Goal: Task Accomplishment & Management: Manage account settings

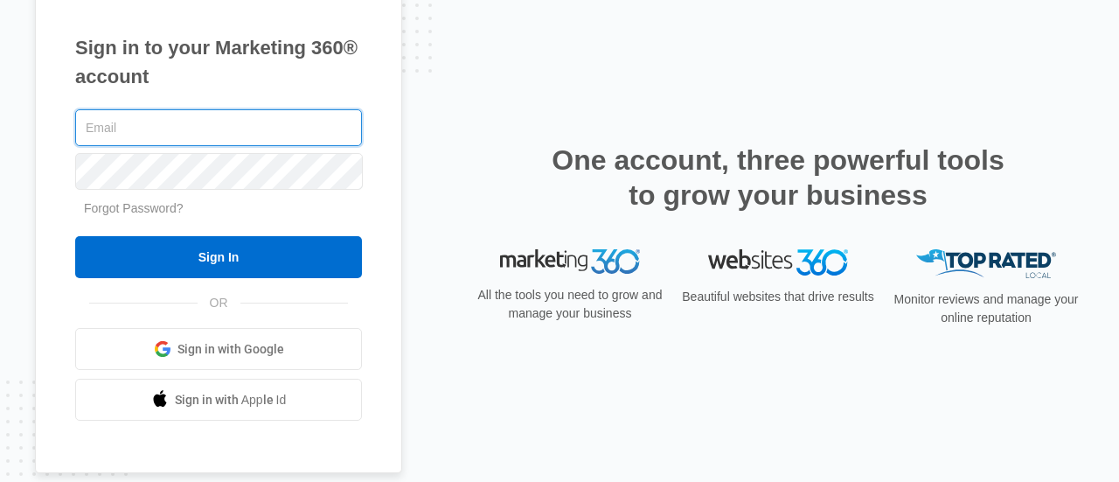
click at [289, 131] on input "text" at bounding box center [218, 127] width 287 height 37
type input "joinus@ajicorporate.com"
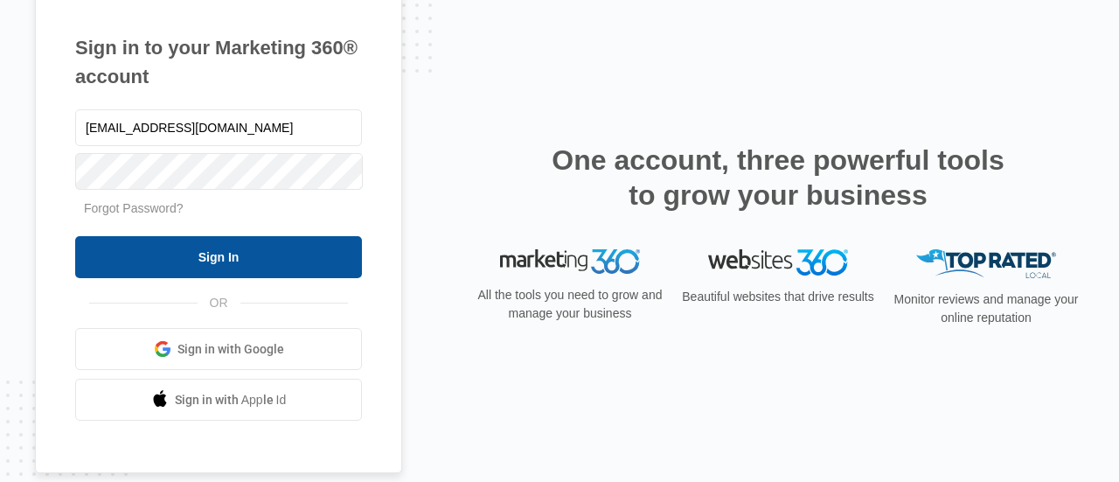
click at [257, 250] on input "Sign In" at bounding box center [218, 257] width 287 height 42
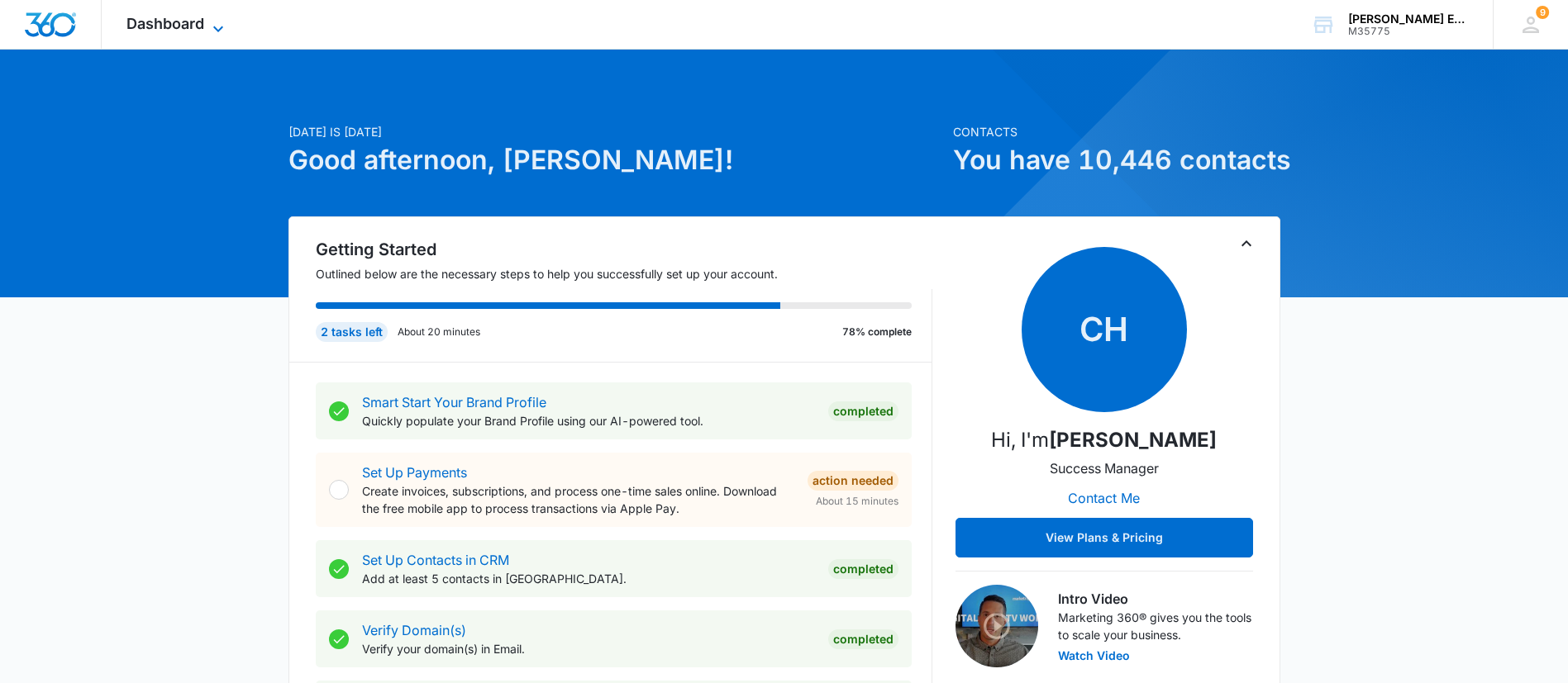
click at [215, 19] on icon at bounding box center [217, 28] width 20 height 20
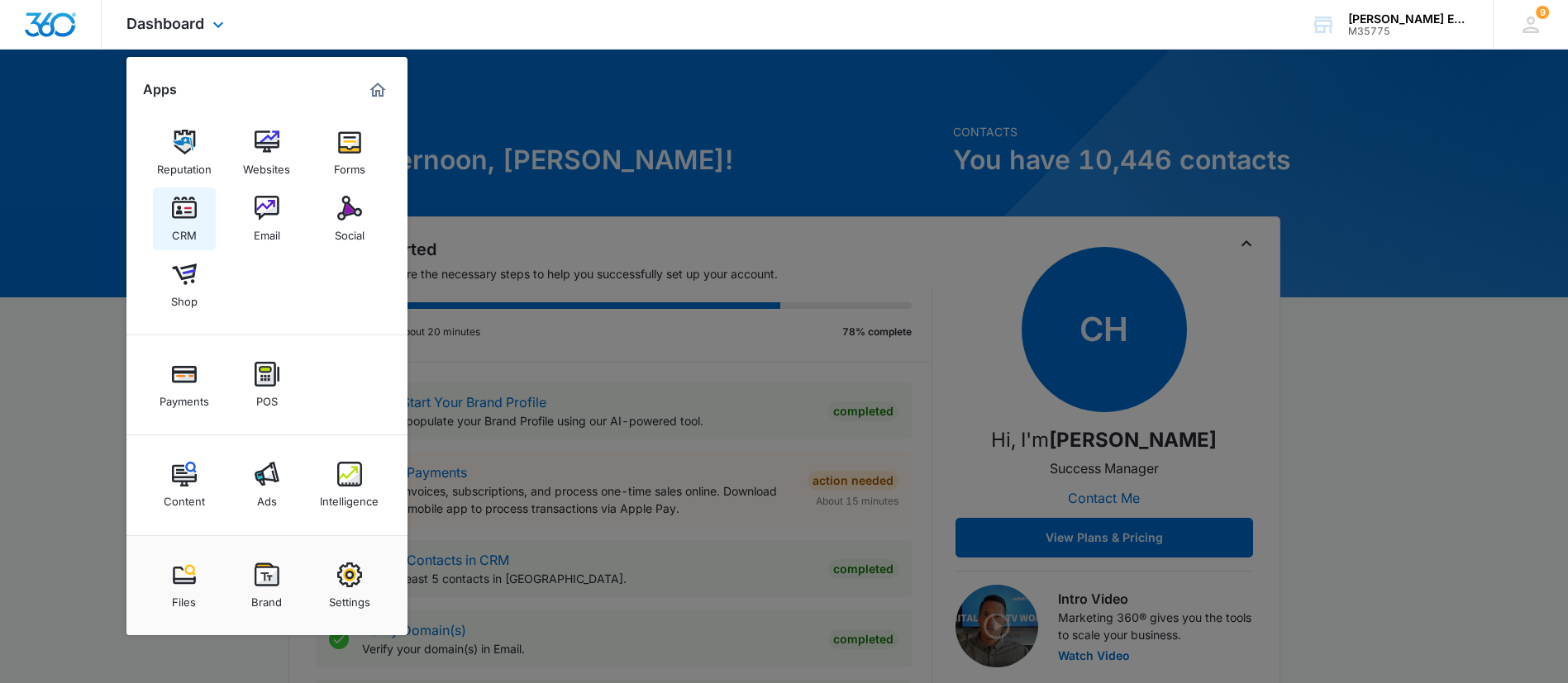
click at [182, 218] on img at bounding box center [184, 208] width 25 height 25
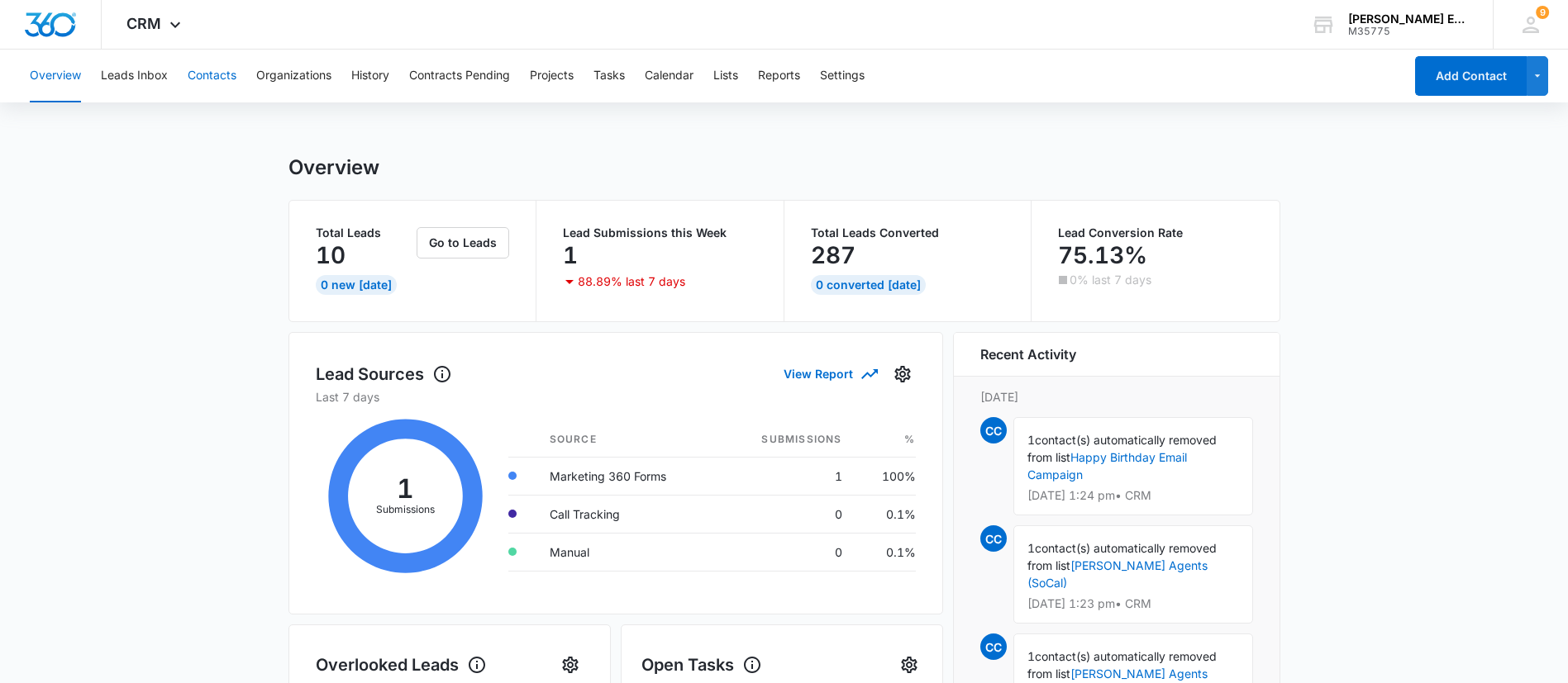
click at [207, 81] on button "Contacts" at bounding box center [212, 76] width 49 height 53
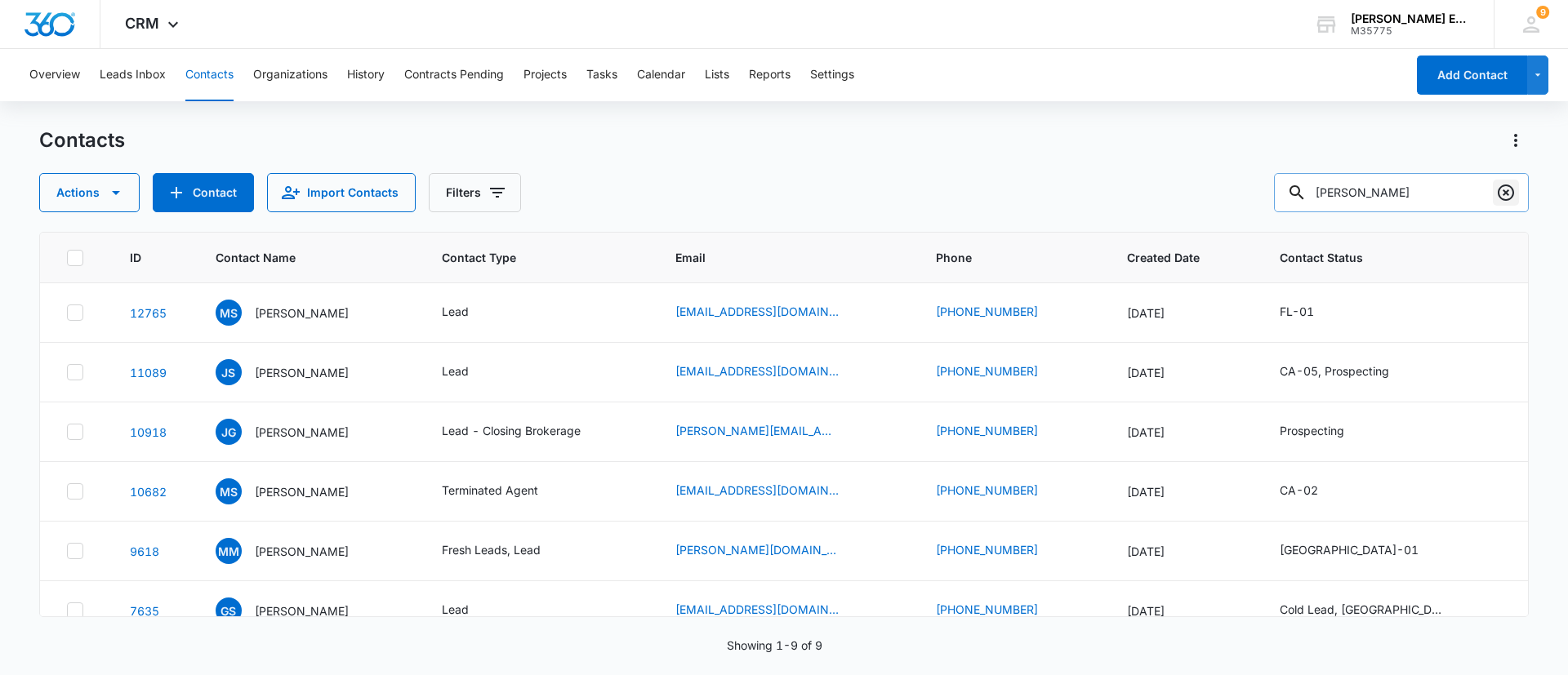
click at [1501, 188] on icon "Clear" at bounding box center [1505, 192] width 16 height 16
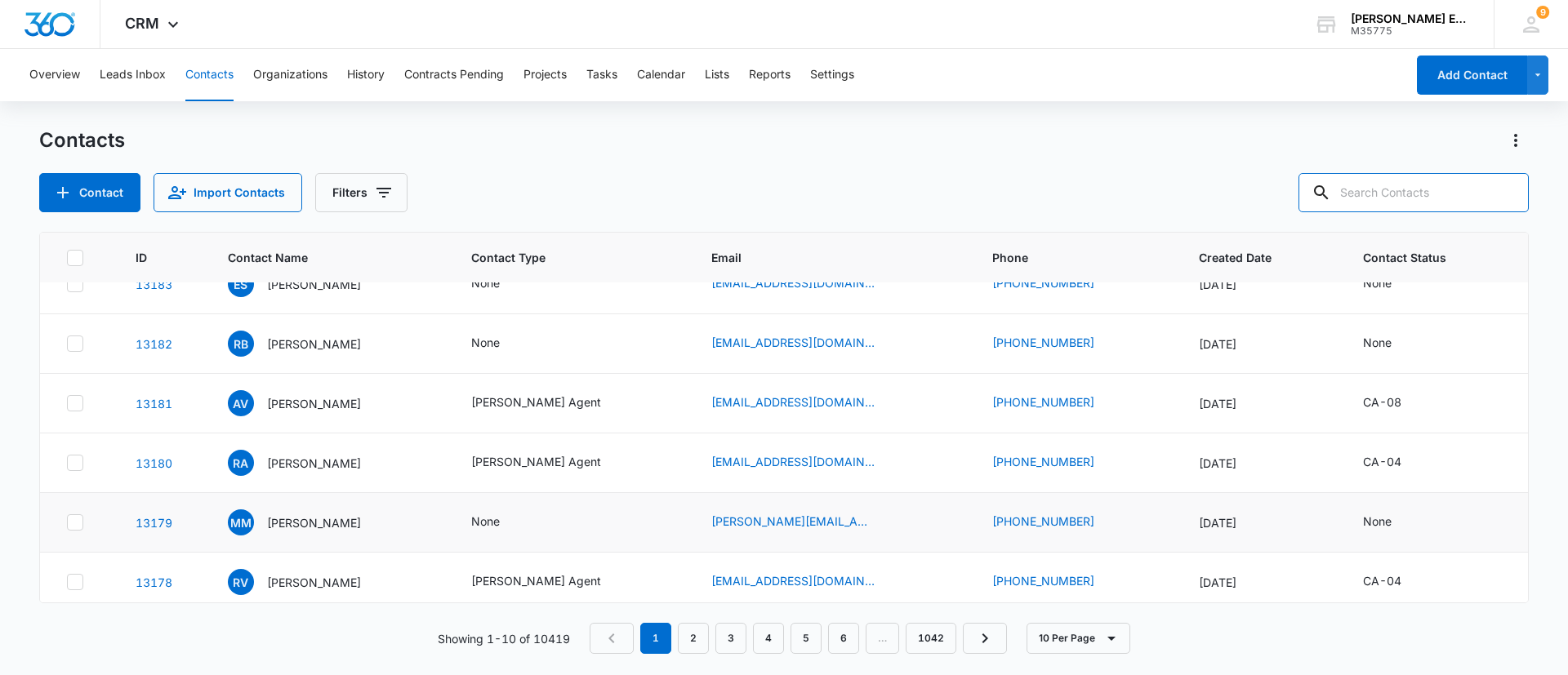
scroll to position [276, 0]
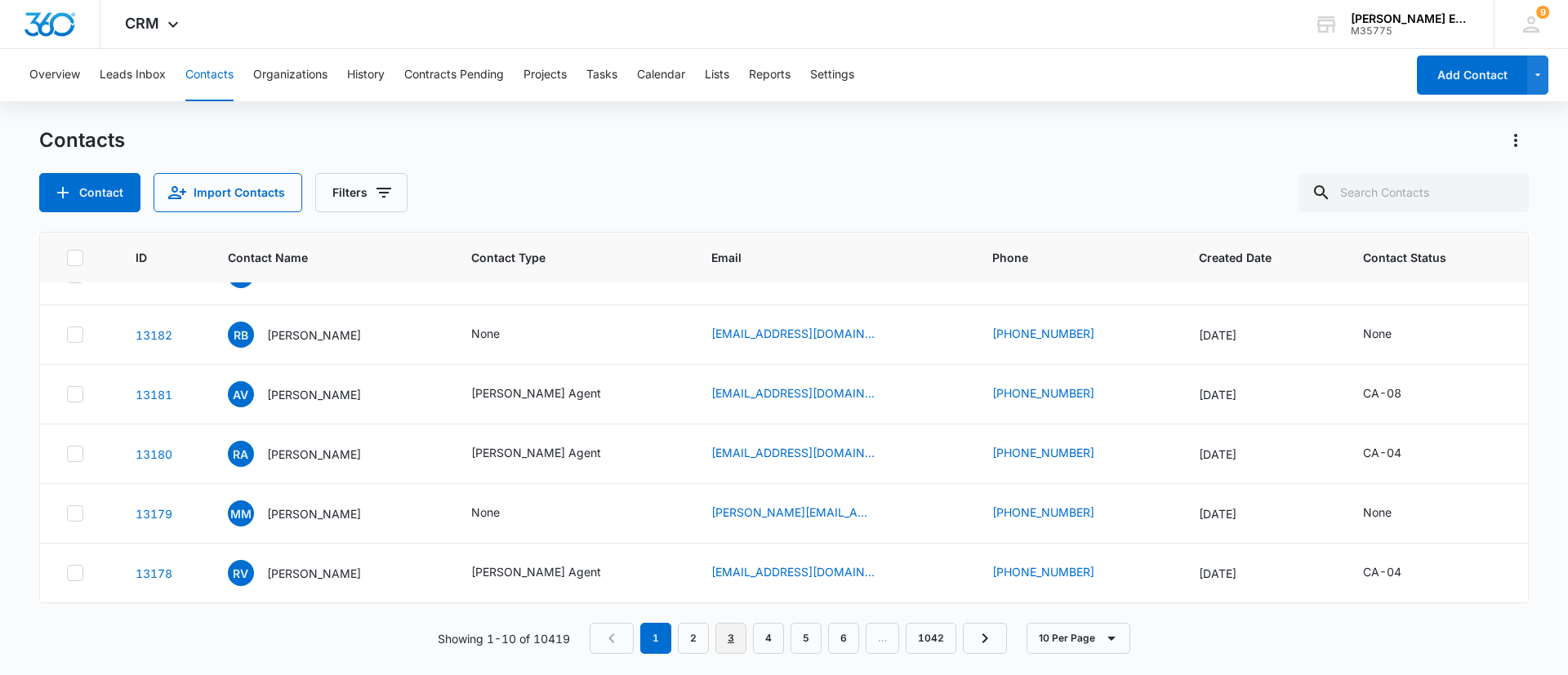
click at [735, 639] on link "3" at bounding box center [730, 638] width 31 height 31
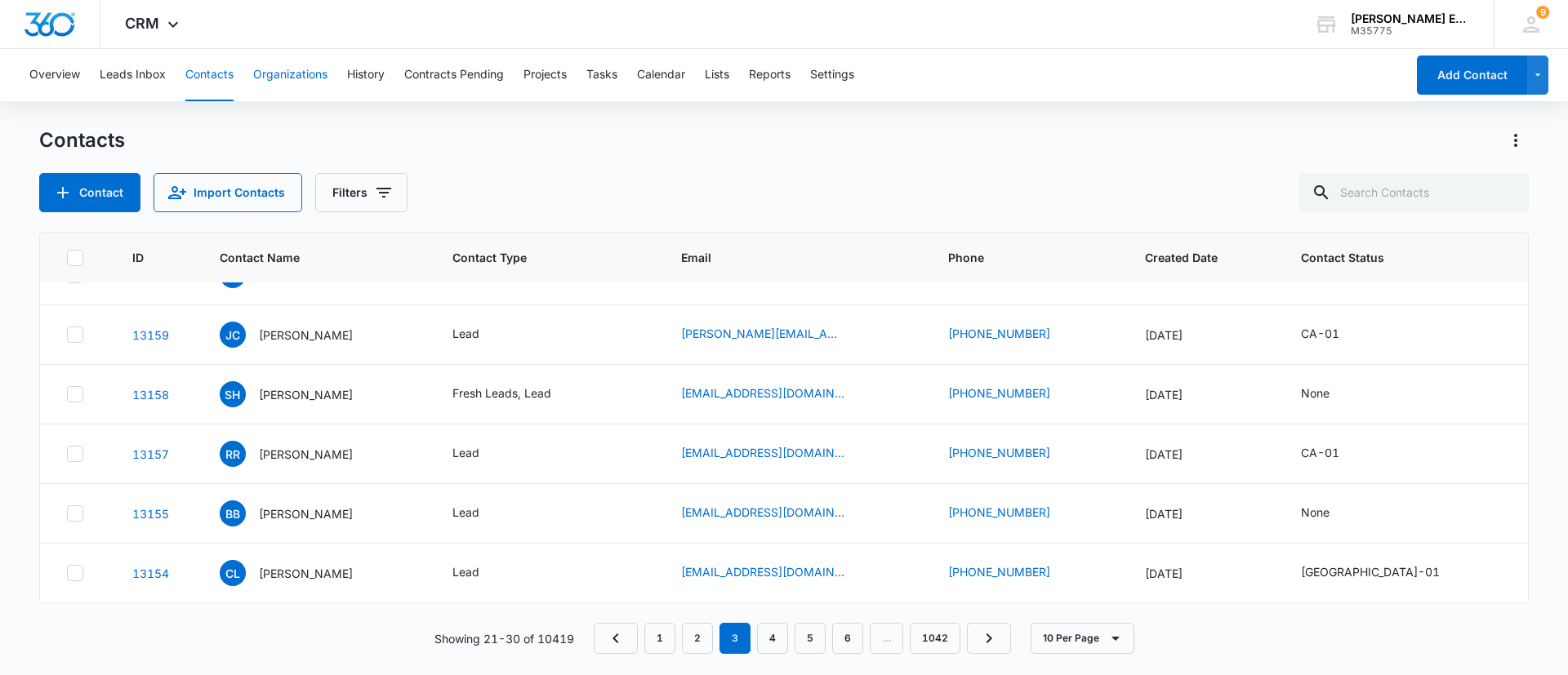
scroll to position [0, 0]
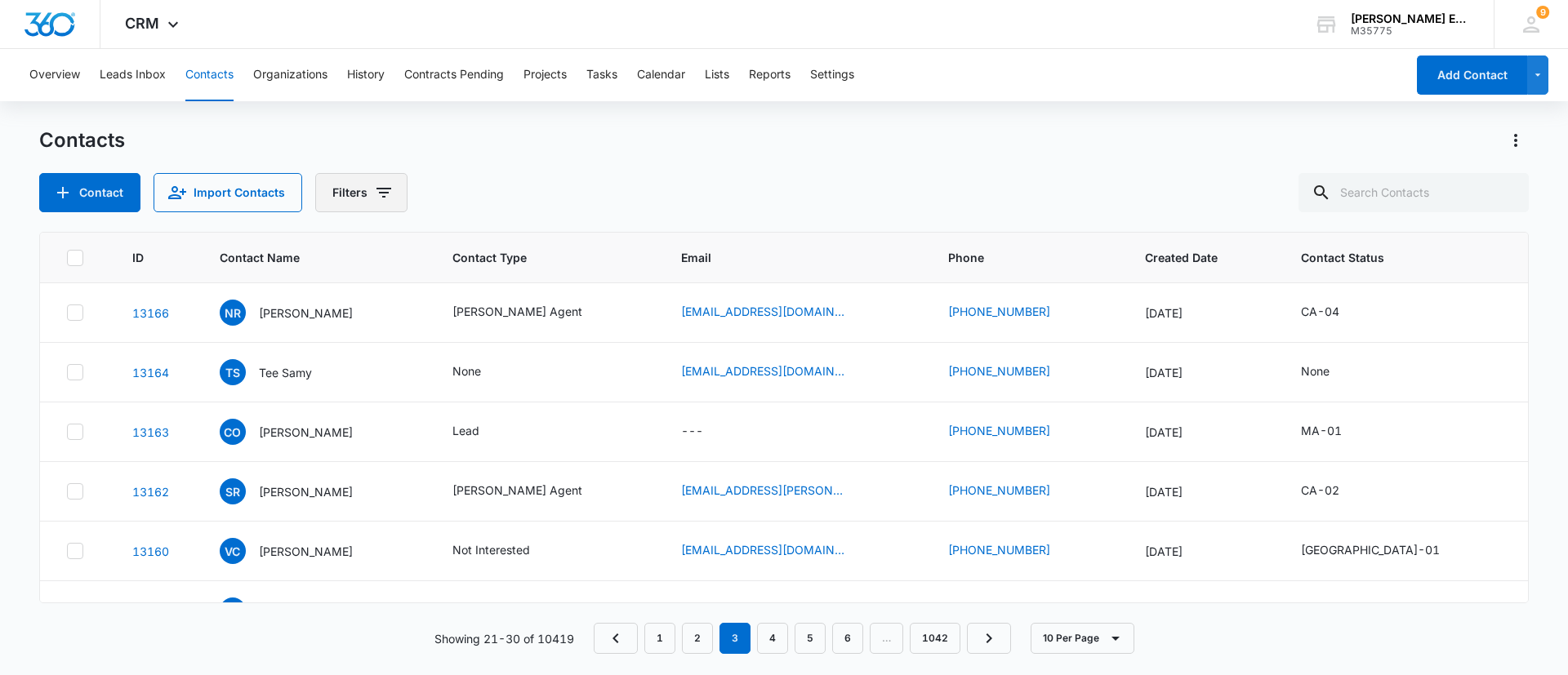
click at [366, 191] on button "Filters" at bounding box center [361, 192] width 92 height 39
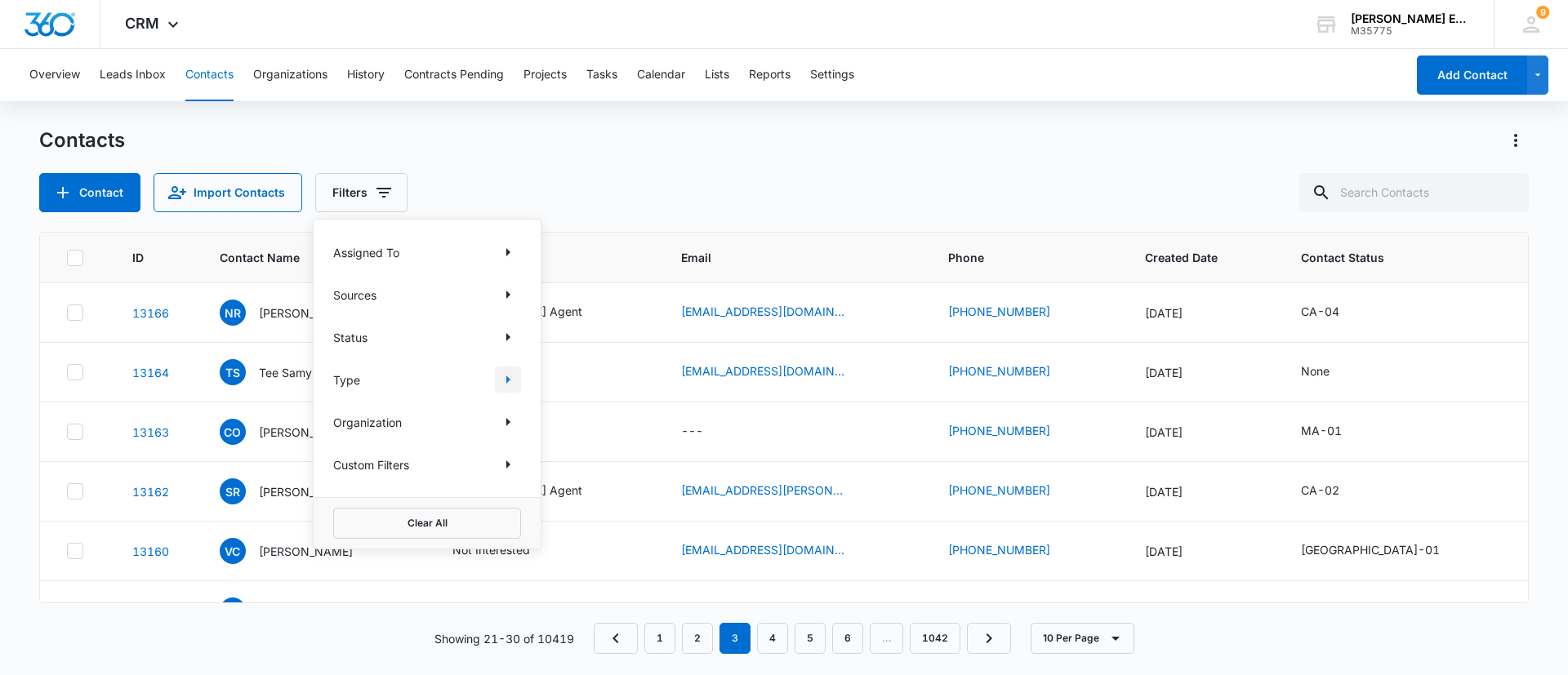
click at [516, 377] on icon "Show Type filters" at bounding box center [507, 379] width 20 height 20
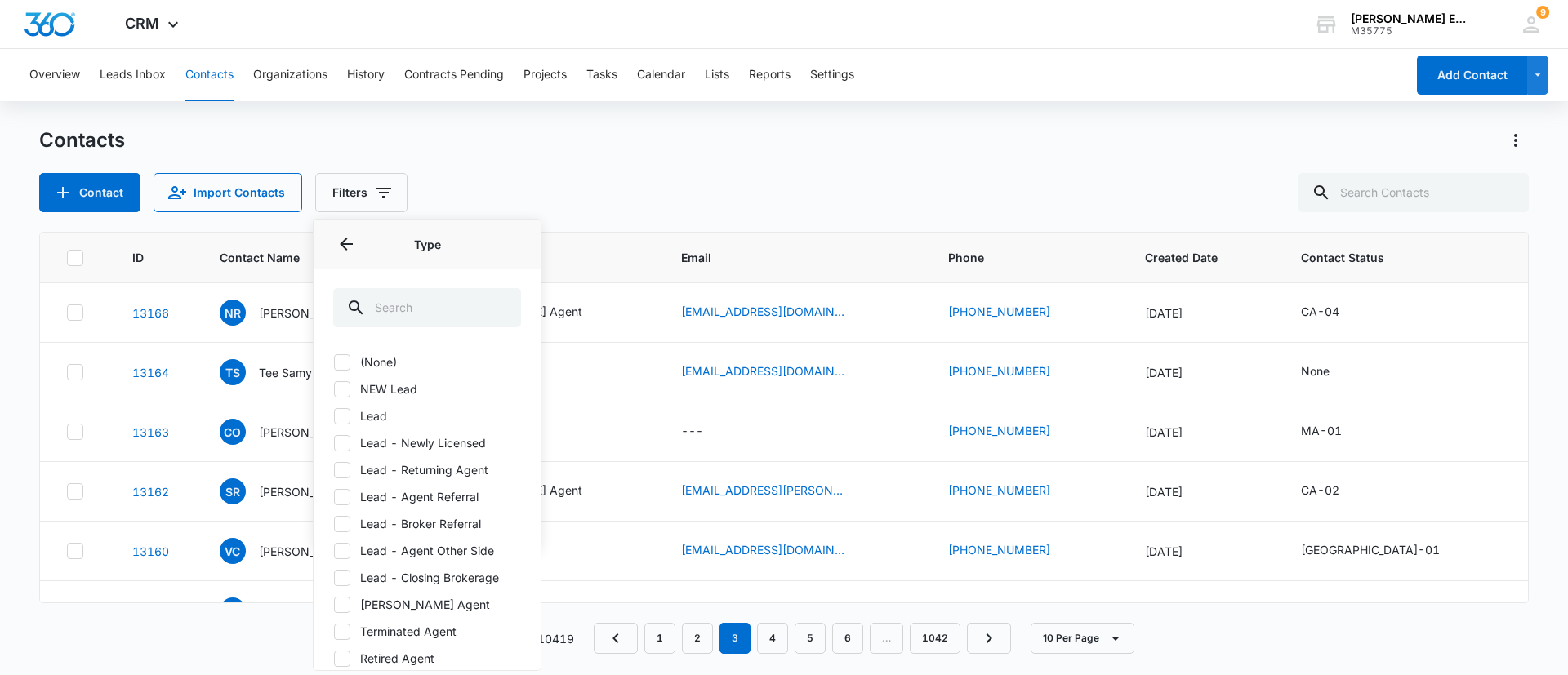
click at [346, 410] on icon at bounding box center [343, 416] width 15 height 15
click at [334, 415] on input "Lead" at bounding box center [333, 415] width 1 height 1
checkbox input "true"
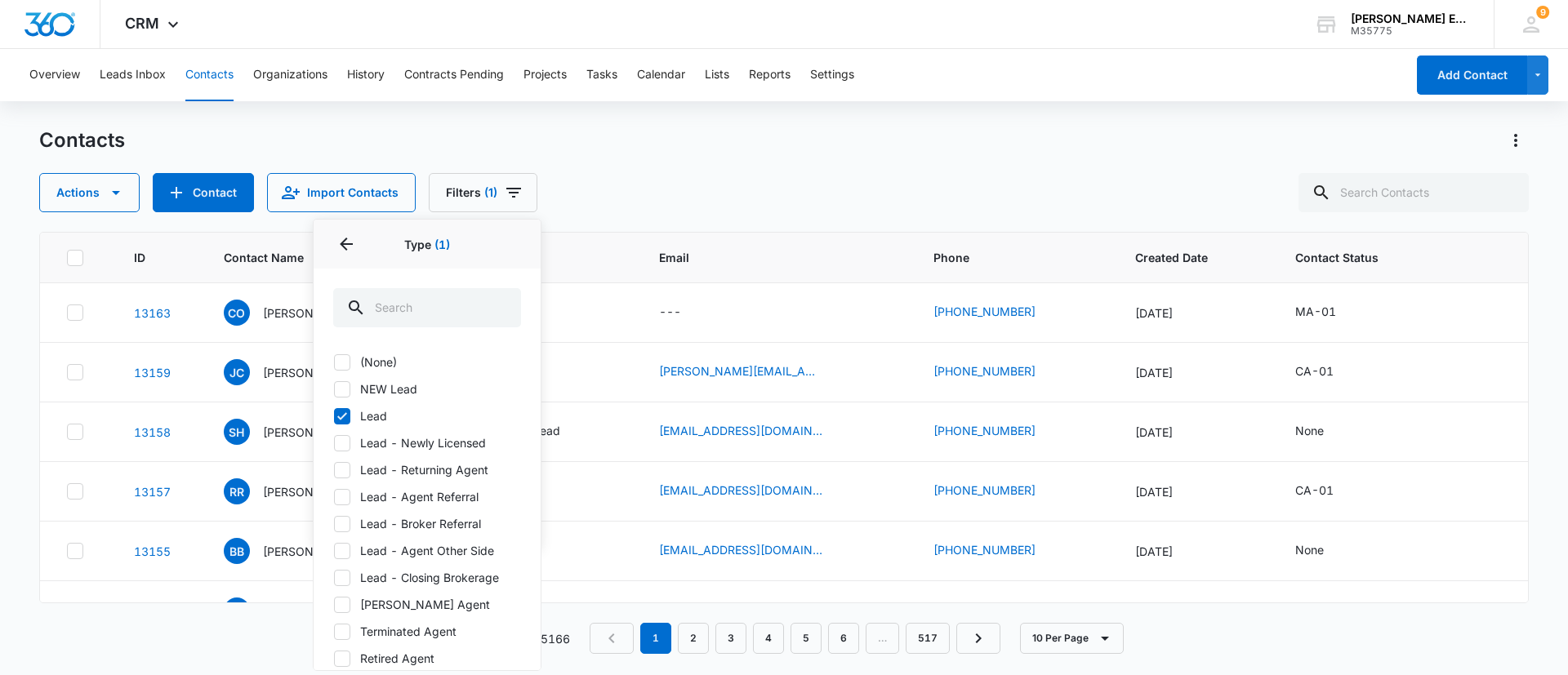
click at [836, 112] on div "Overview Leads Inbox Contacts Organizations History Contracts Pending Projects …" at bounding box center [784, 360] width 1568 height 625
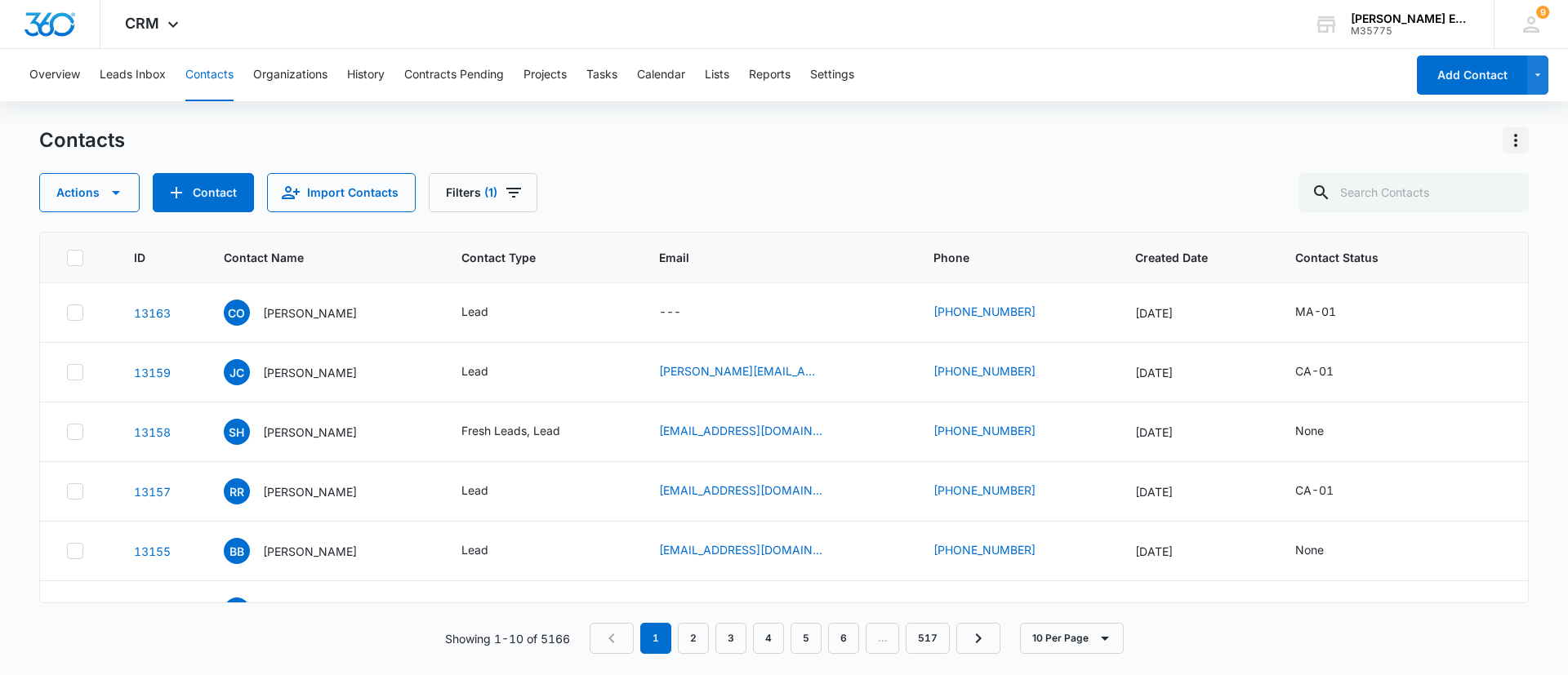
click at [1523, 138] on icon "Actions" at bounding box center [1515, 140] width 20 height 20
click at [1429, 237] on div "Export All Contacts" at bounding box center [1434, 235] width 107 height 11
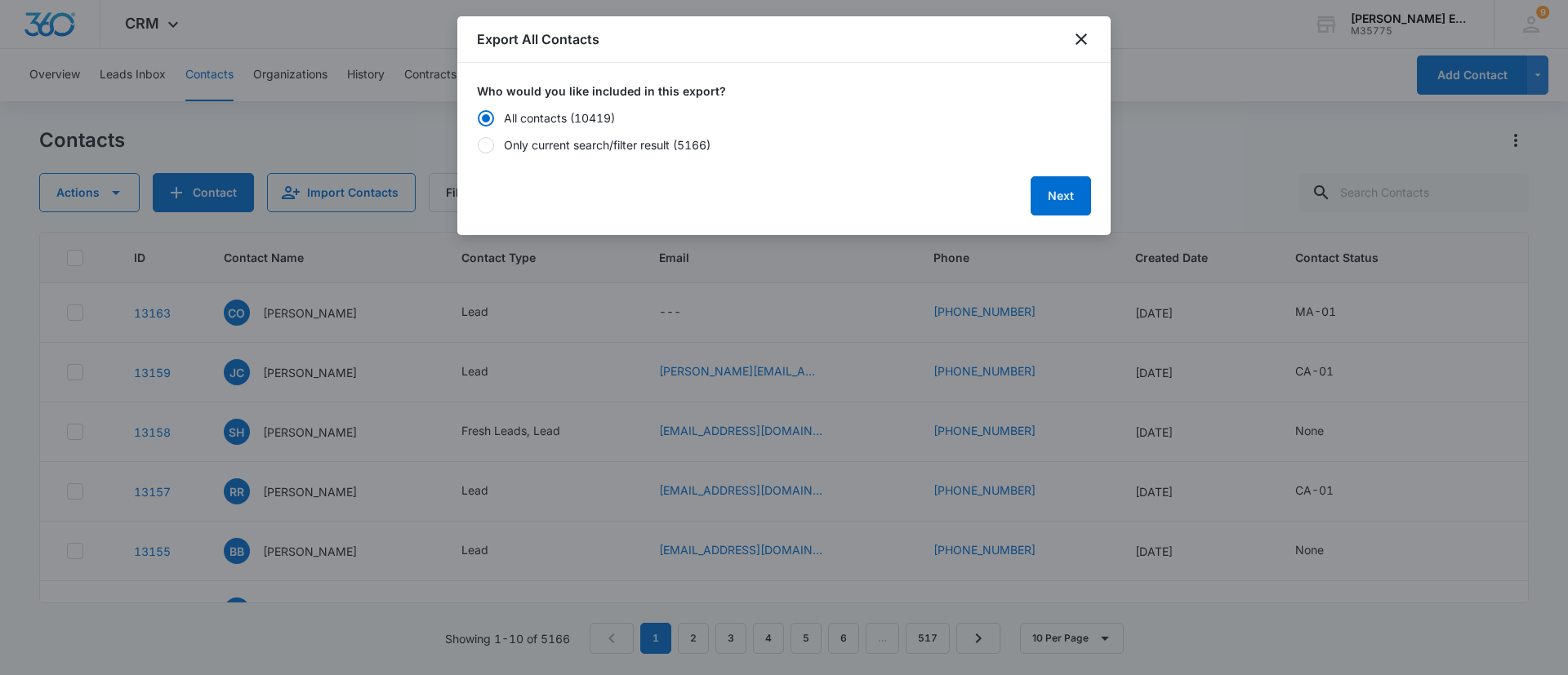
click at [628, 147] on div "Only current search/filter result (5166)" at bounding box center [607, 145] width 206 height 17
click at [478, 146] on input "Only current search/filter result (5166)" at bounding box center [477, 145] width 1 height 1
radio input "false"
radio input "true"
click at [1052, 198] on button "Next" at bounding box center [1060, 196] width 61 height 39
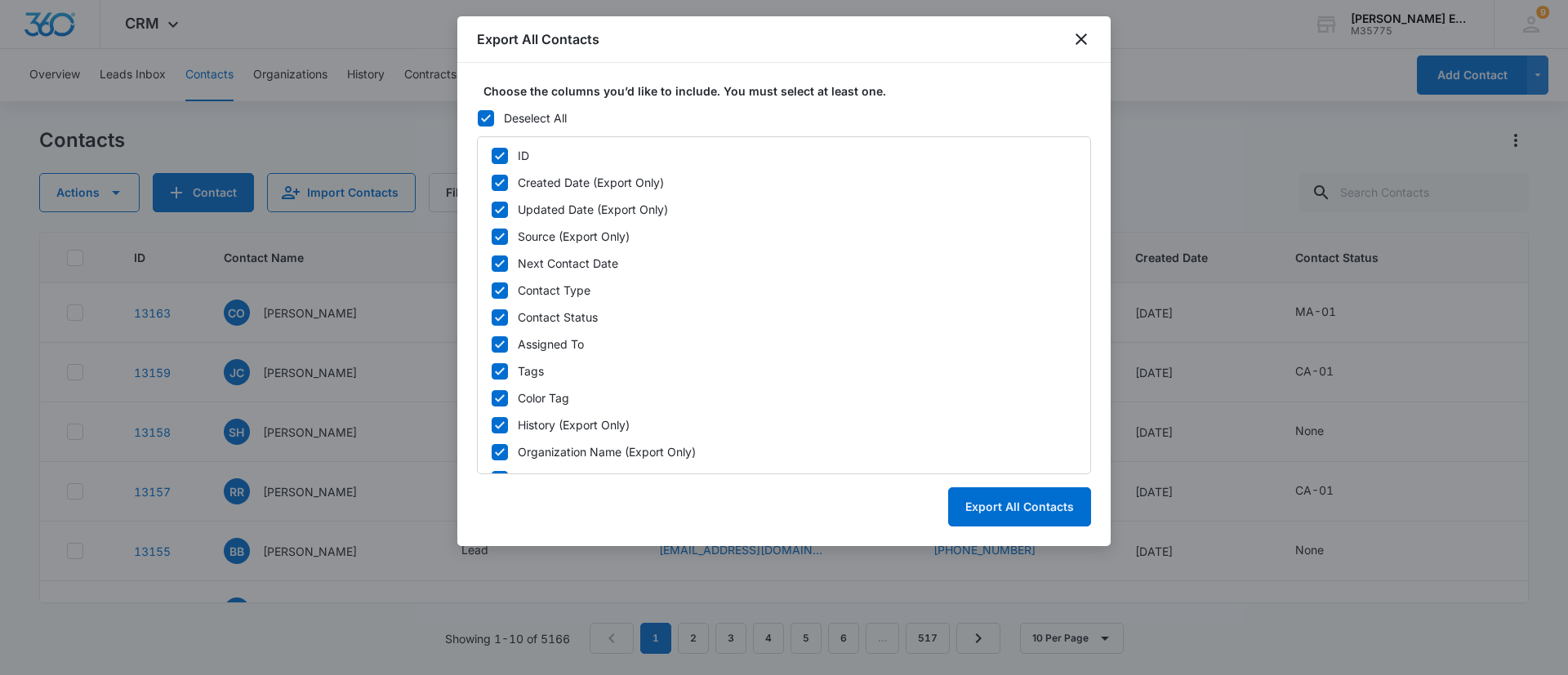
click at [504, 152] on icon at bounding box center [500, 156] width 15 height 15
click at [491, 155] on input "ID" at bounding box center [491, 155] width 1 height 1
checkbox input "false"
click at [500, 176] on icon at bounding box center [500, 183] width 15 height 15
click at [491, 182] on input "Created Date (Export Only)" at bounding box center [491, 182] width 1 height 1
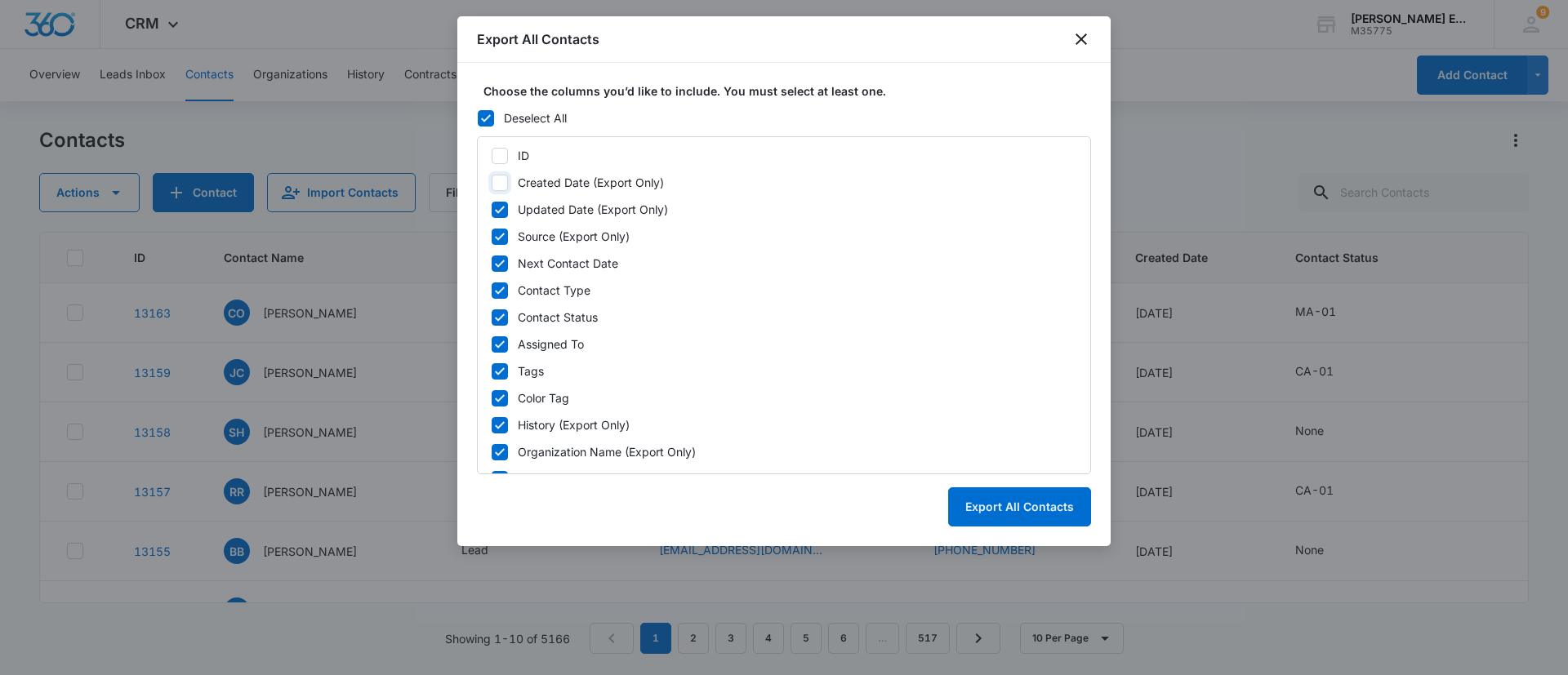
checkbox input "false"
click at [504, 203] on icon at bounding box center [500, 210] width 15 height 15
click at [491, 209] on input "Updated Date (Export Only)" at bounding box center [491, 209] width 1 height 1
checkbox input "false"
click at [503, 237] on icon at bounding box center [500, 237] width 15 height 15
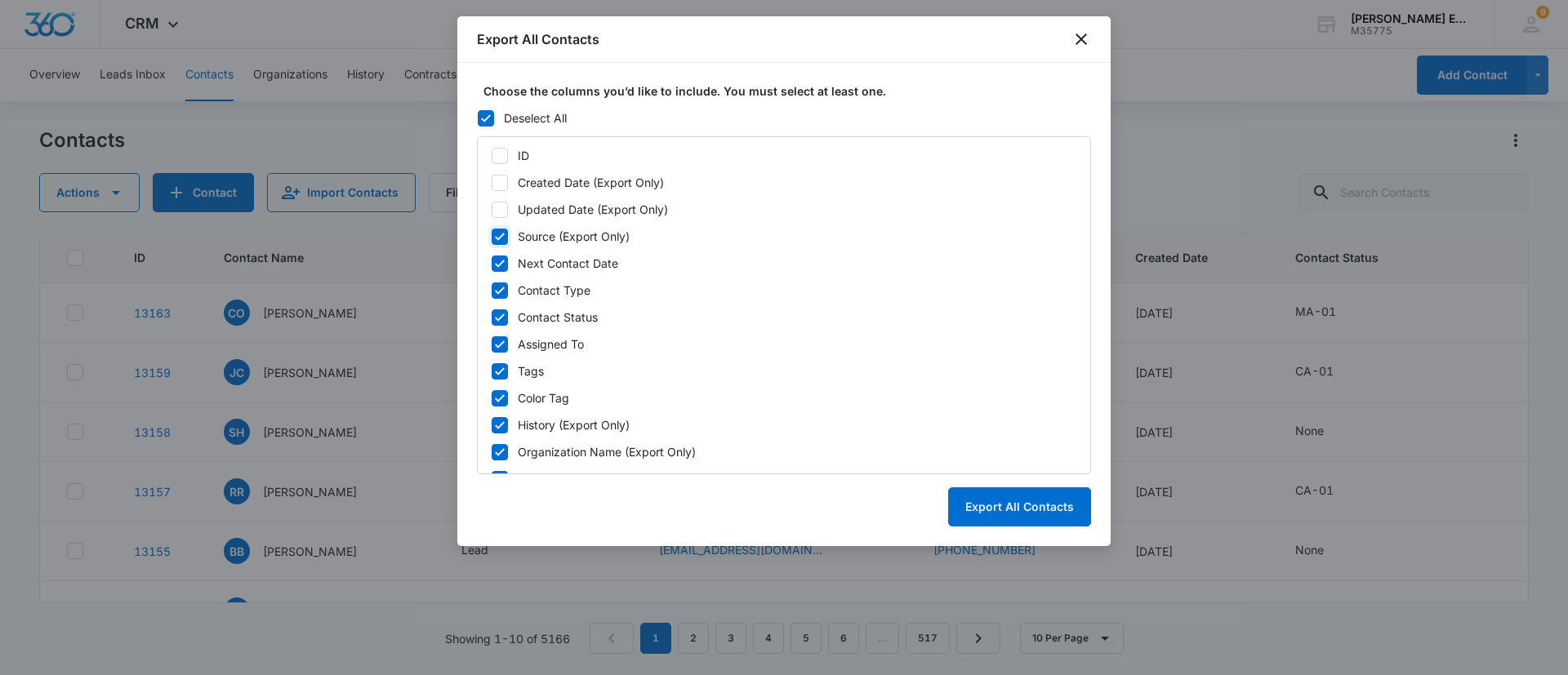
click at [491, 237] on input "Source (Export Only)" at bounding box center [491, 236] width 1 height 1
checkbox input "false"
click at [501, 267] on icon at bounding box center [500, 264] width 15 height 15
click at [491, 263] on input "Next Contact Date" at bounding box center [491, 263] width 1 height 1
checkbox input "false"
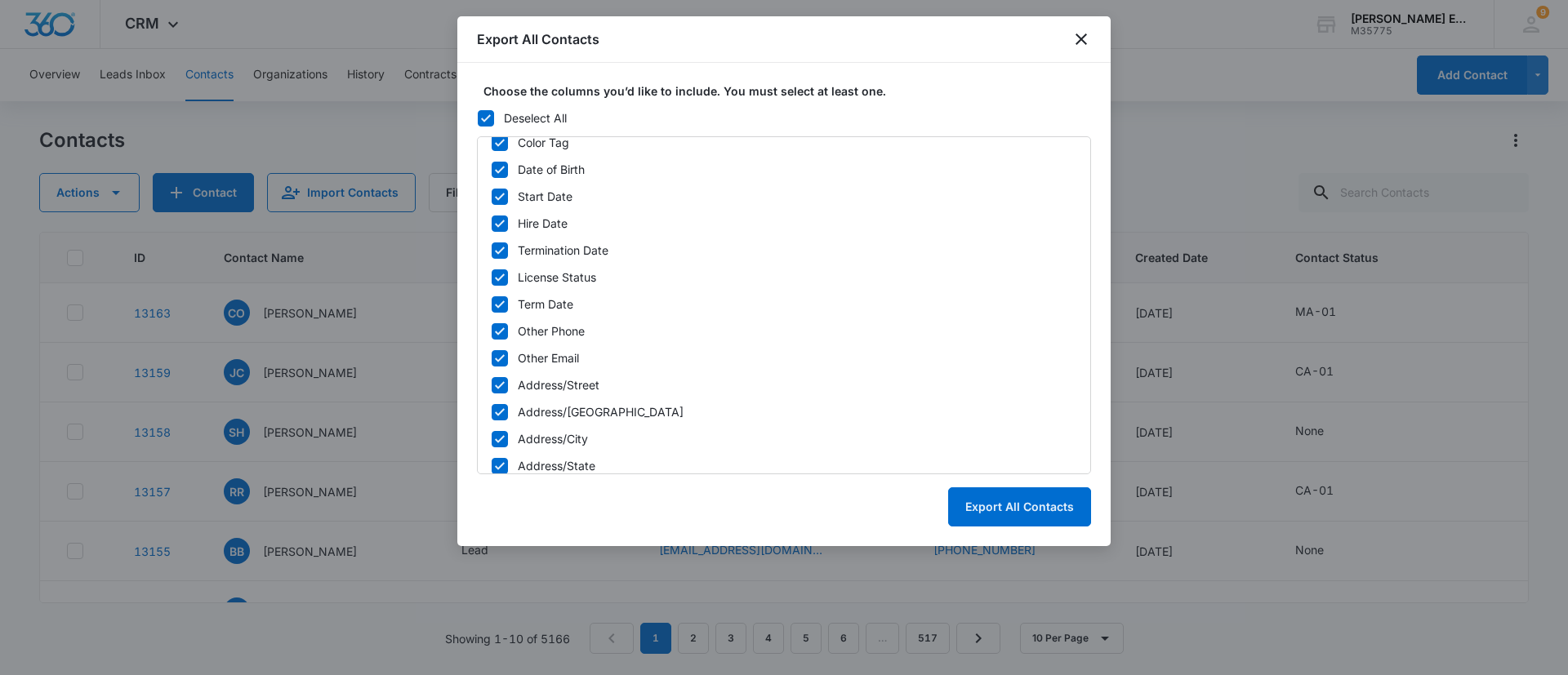
scroll to position [698, 0]
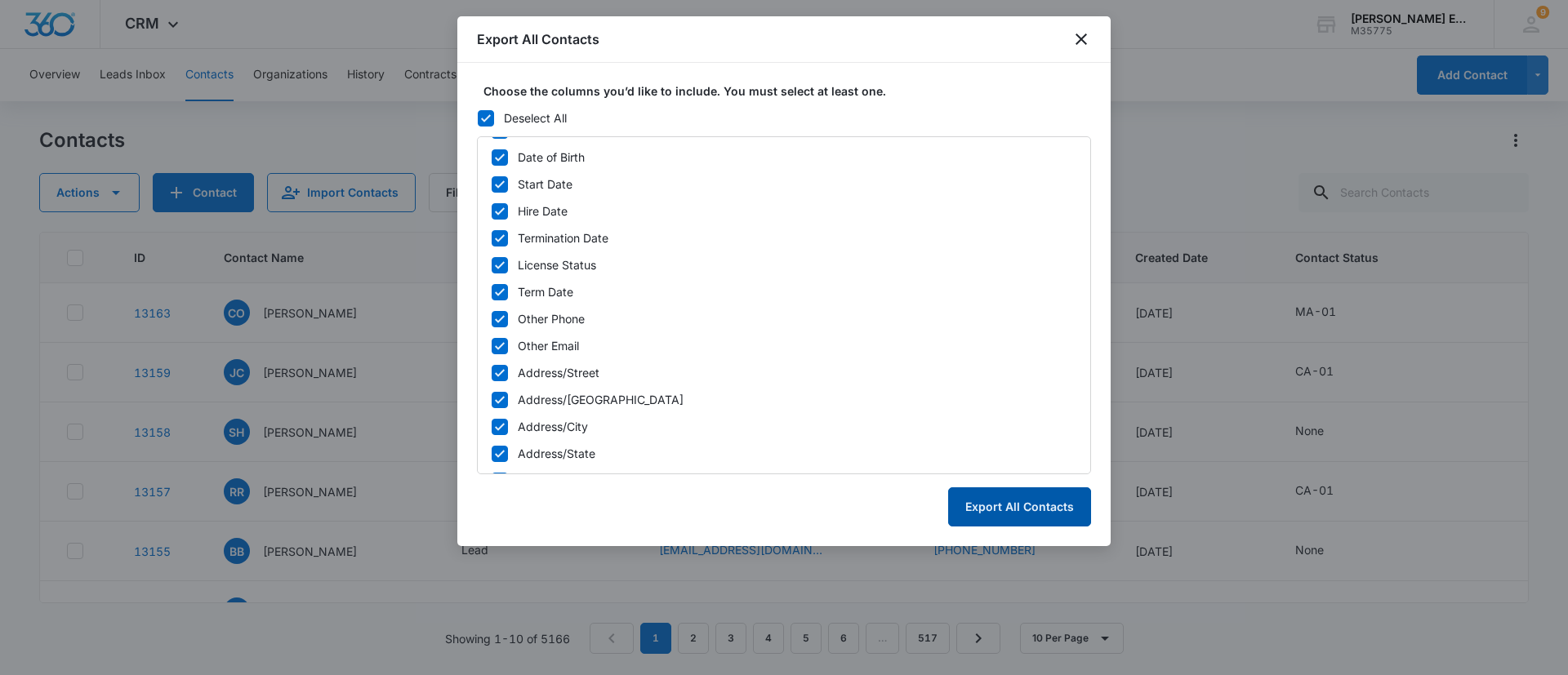
click at [990, 505] on button "Export All Contacts" at bounding box center [1019, 507] width 143 height 39
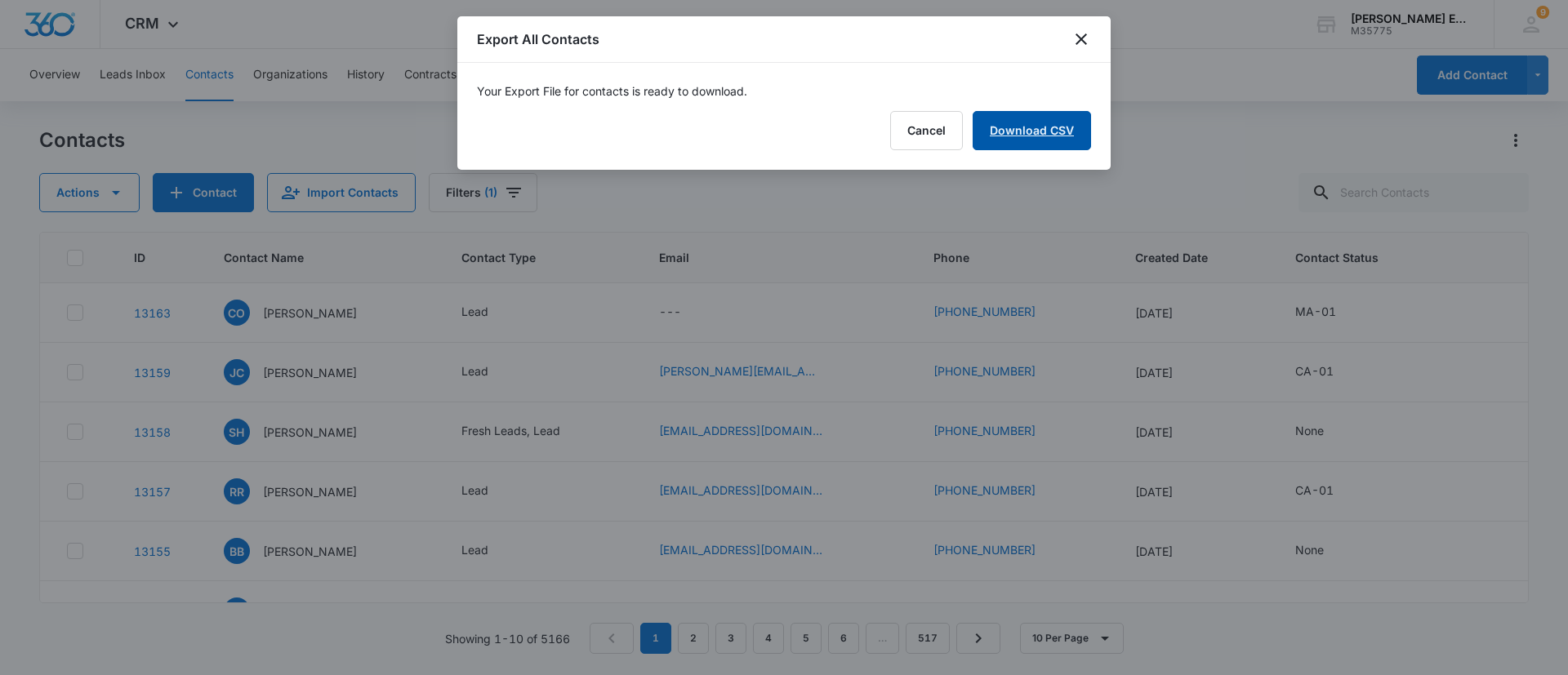
click at [1040, 135] on link "Download CSV" at bounding box center [1031, 131] width 119 height 39
click at [1062, 132] on button "Finish" at bounding box center [1056, 131] width 68 height 39
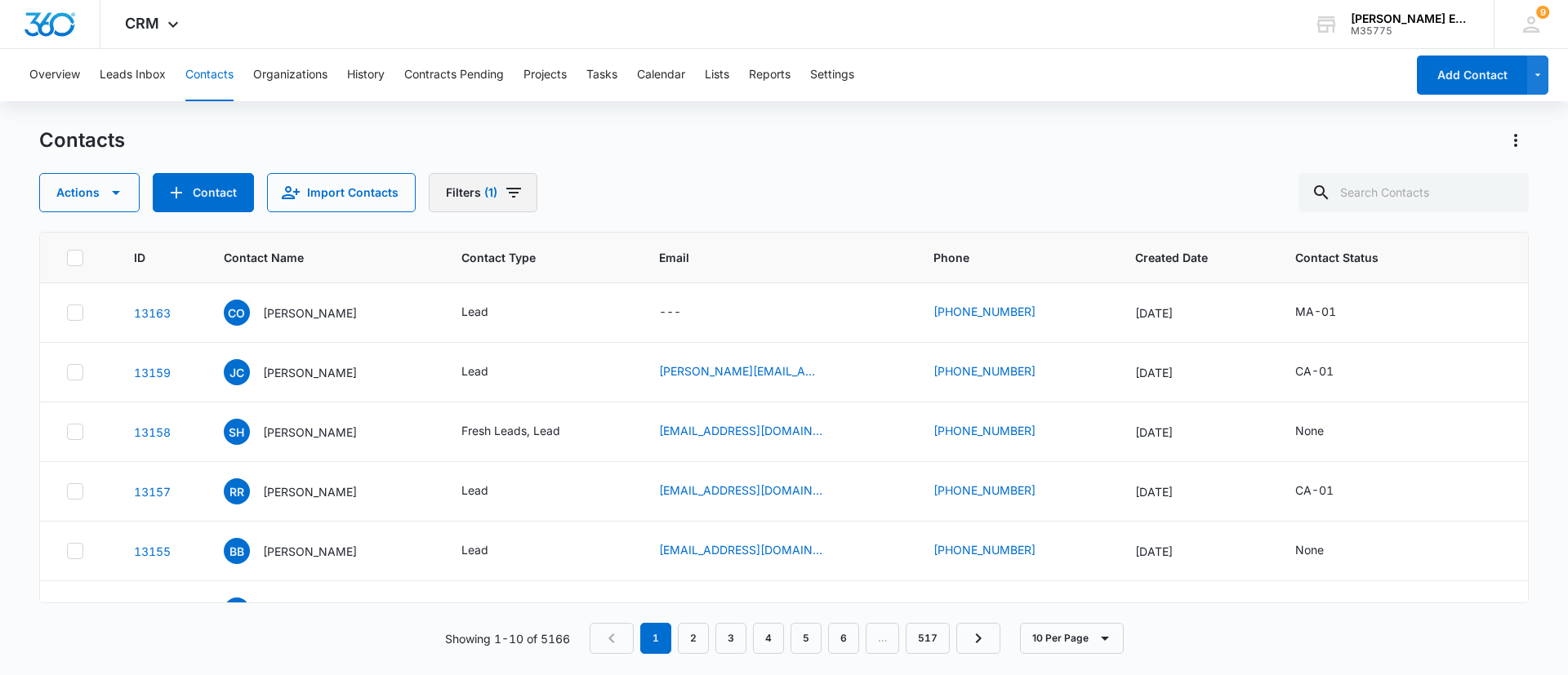
click at [485, 189] on span "(1)" at bounding box center [491, 192] width 13 height 11
click at [1512, 141] on icon "Actions" at bounding box center [1515, 140] width 20 height 20
click at [1428, 230] on div "Export All Contacts" at bounding box center [1434, 235] width 107 height 11
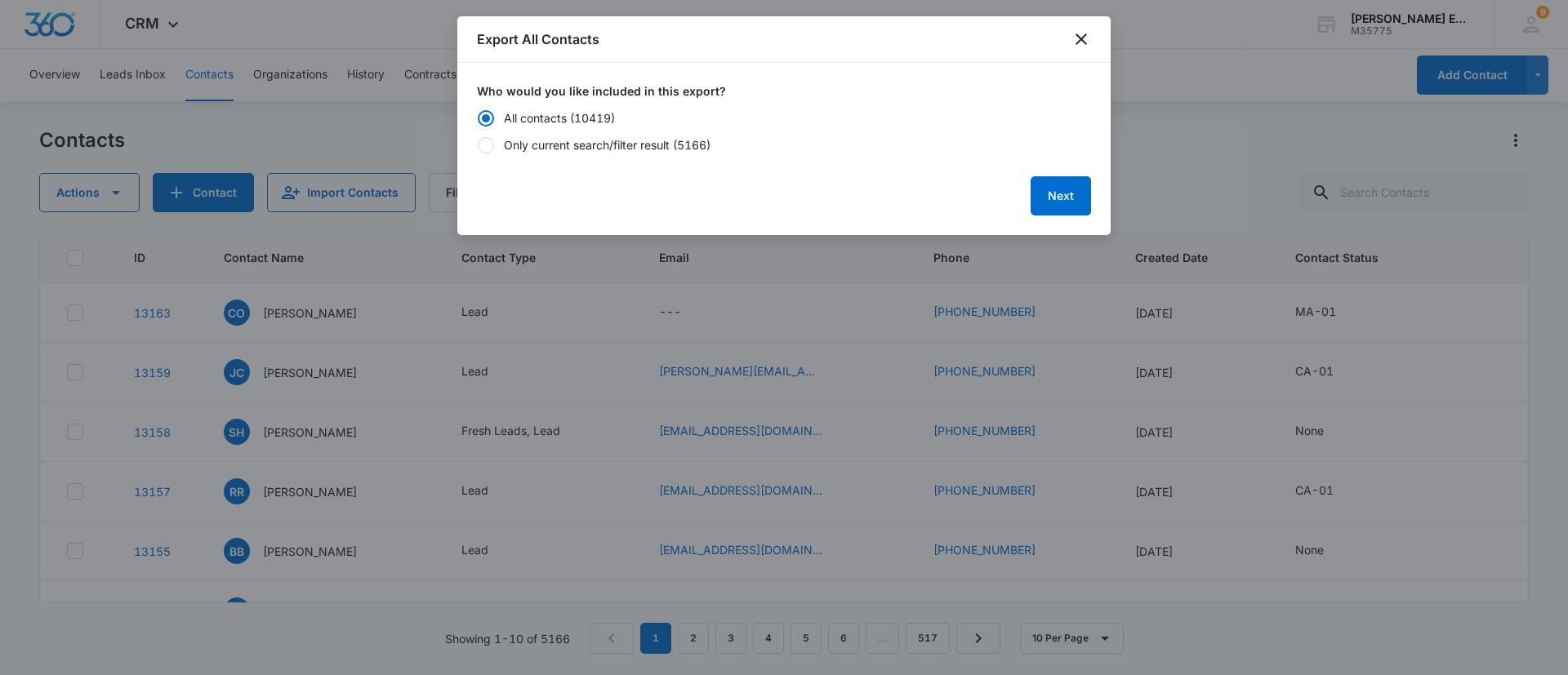
click at [493, 141] on div at bounding box center [486, 145] width 16 height 16
click at [478, 145] on input "Only current search/filter result (5166)" at bounding box center [477, 145] width 1 height 1
radio input "false"
radio input "true"
click at [1049, 198] on button "Next" at bounding box center [1060, 196] width 61 height 39
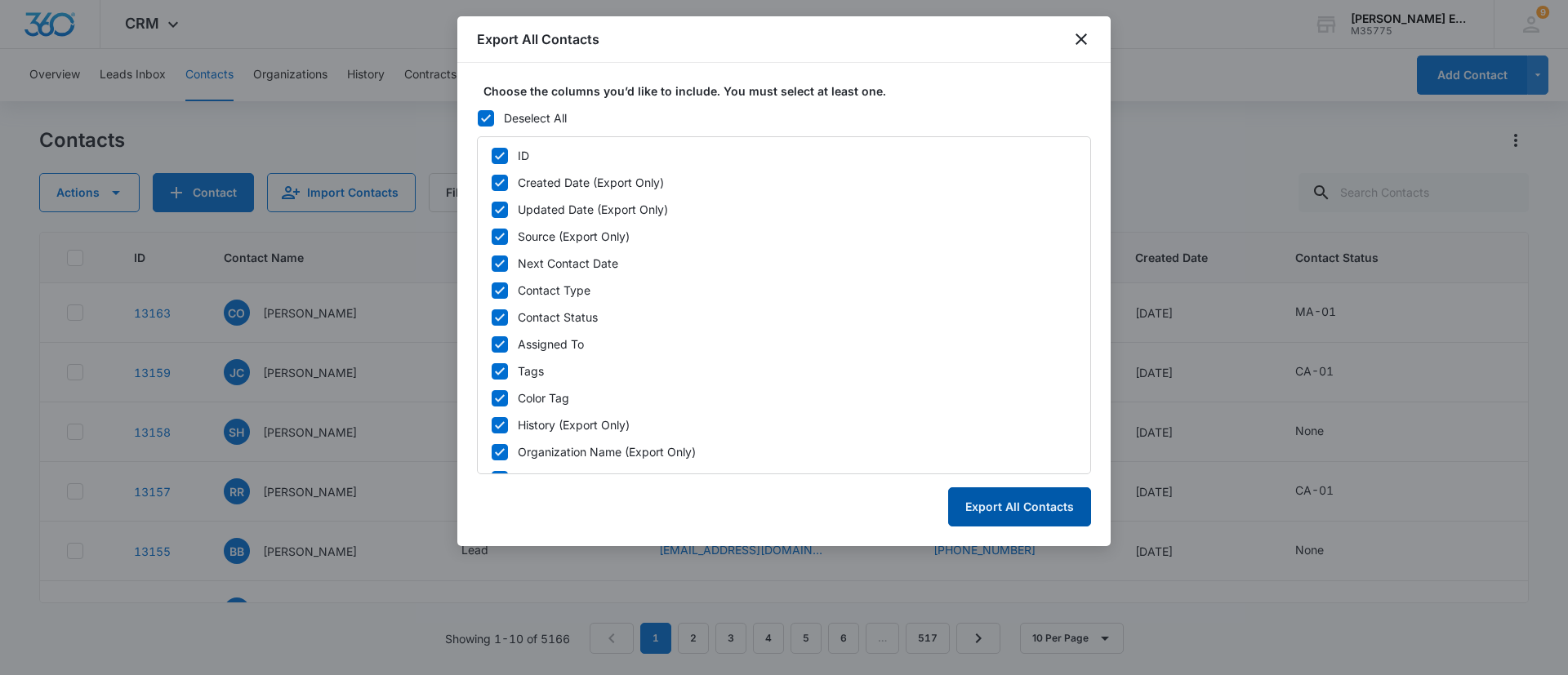
click at [970, 509] on button "Export All Contacts" at bounding box center [1019, 507] width 143 height 39
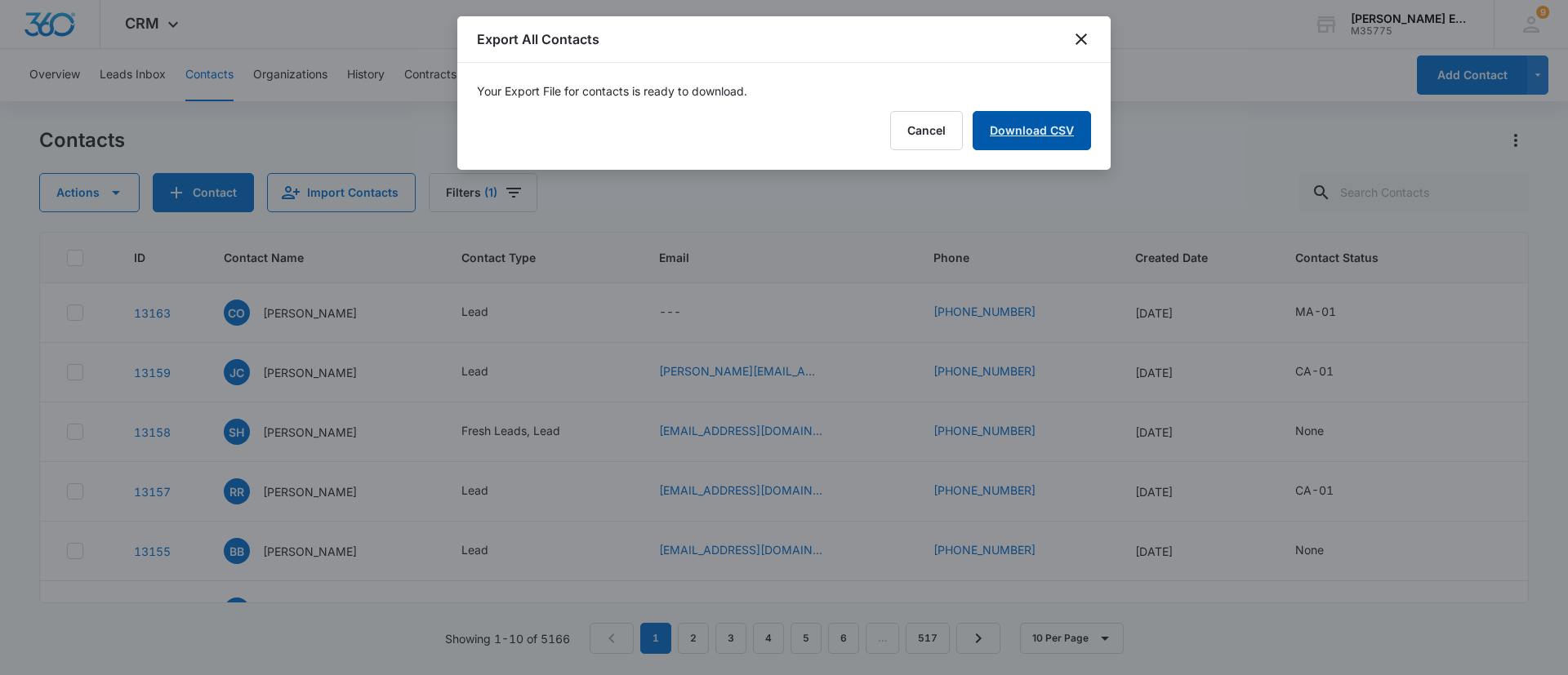
click at [1041, 131] on link "Download CSV" at bounding box center [1031, 131] width 119 height 39
click at [1064, 136] on button "Finish" at bounding box center [1056, 131] width 68 height 39
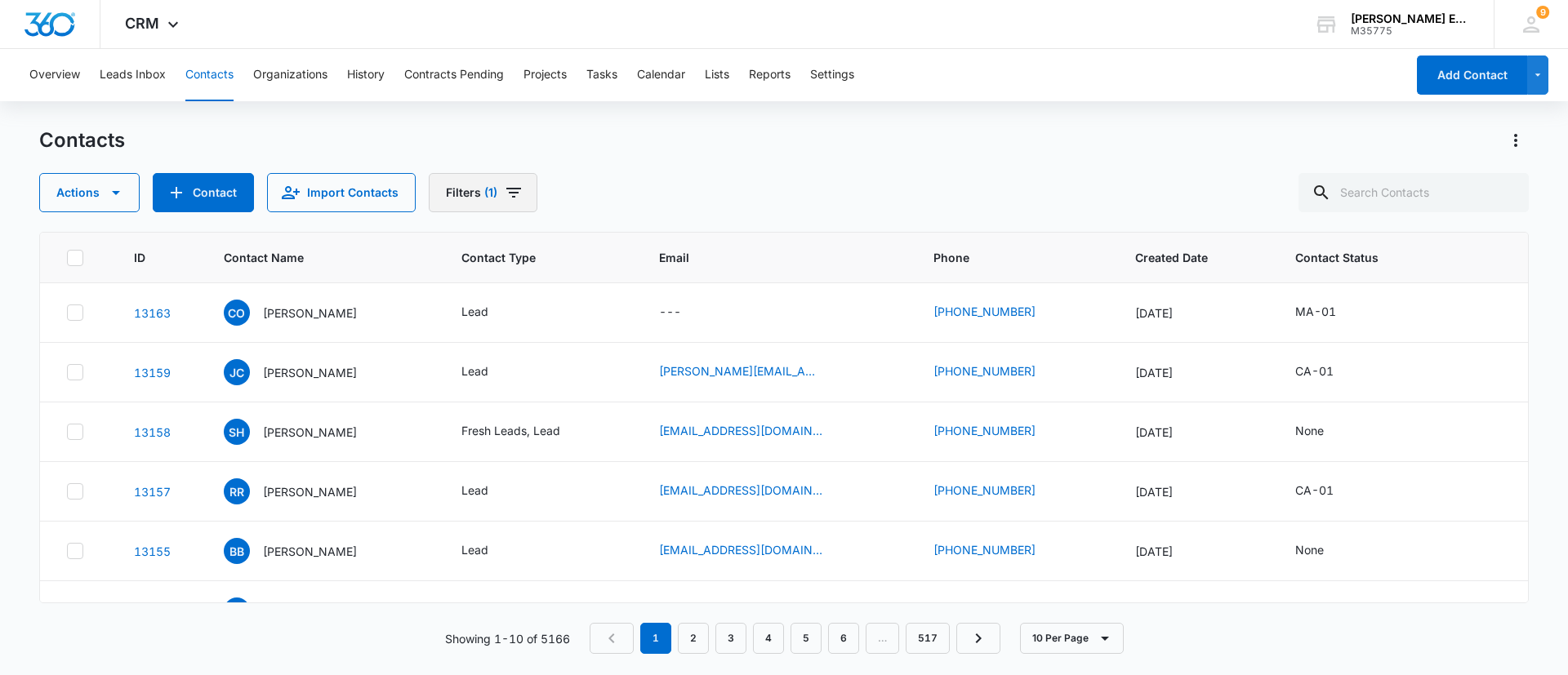
click at [445, 197] on button "Filters (1)" at bounding box center [483, 192] width 108 height 39
click at [502, 384] on icon "Clear" at bounding box center [501, 379] width 10 height 10
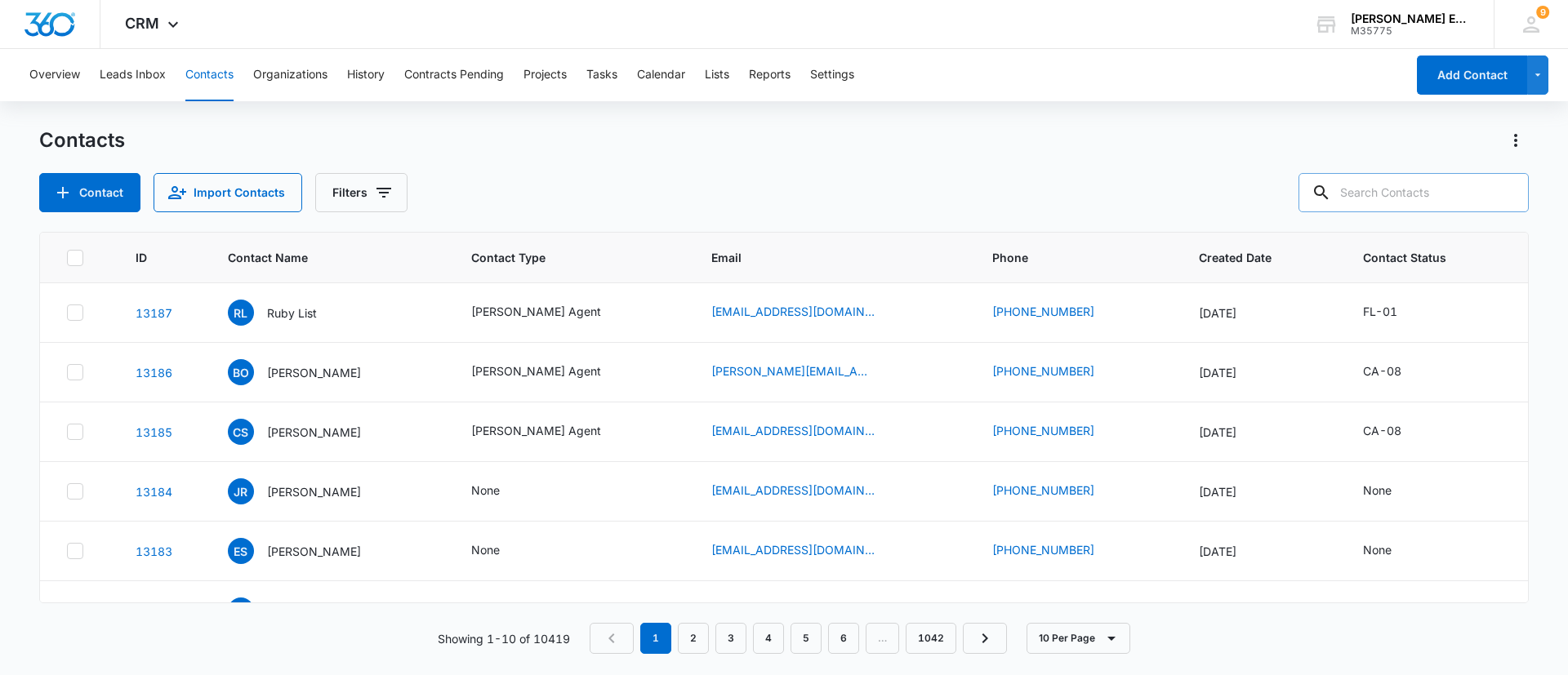
paste input "[PERSON_NAME]"
type input "[PERSON_NAME]"
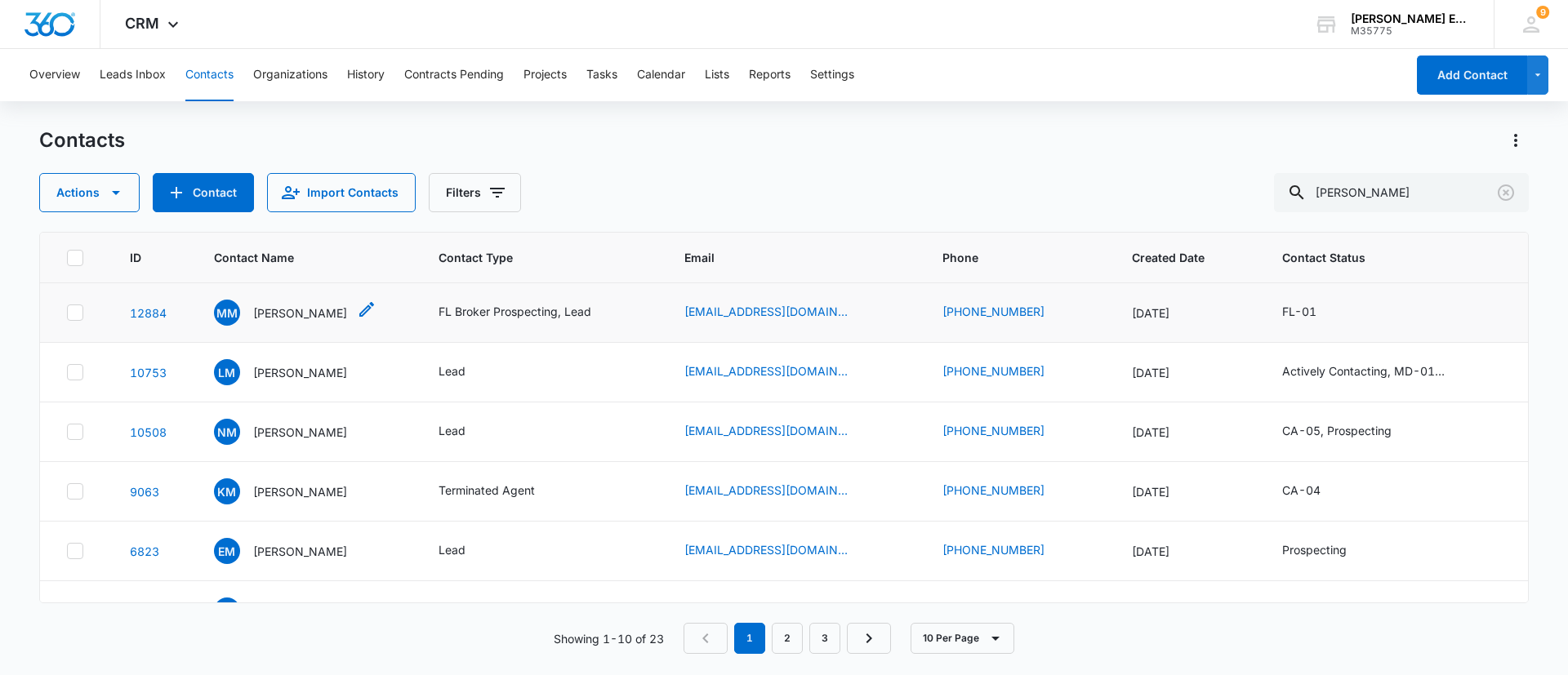
click at [283, 308] on p "[PERSON_NAME]" at bounding box center [300, 313] width 94 height 17
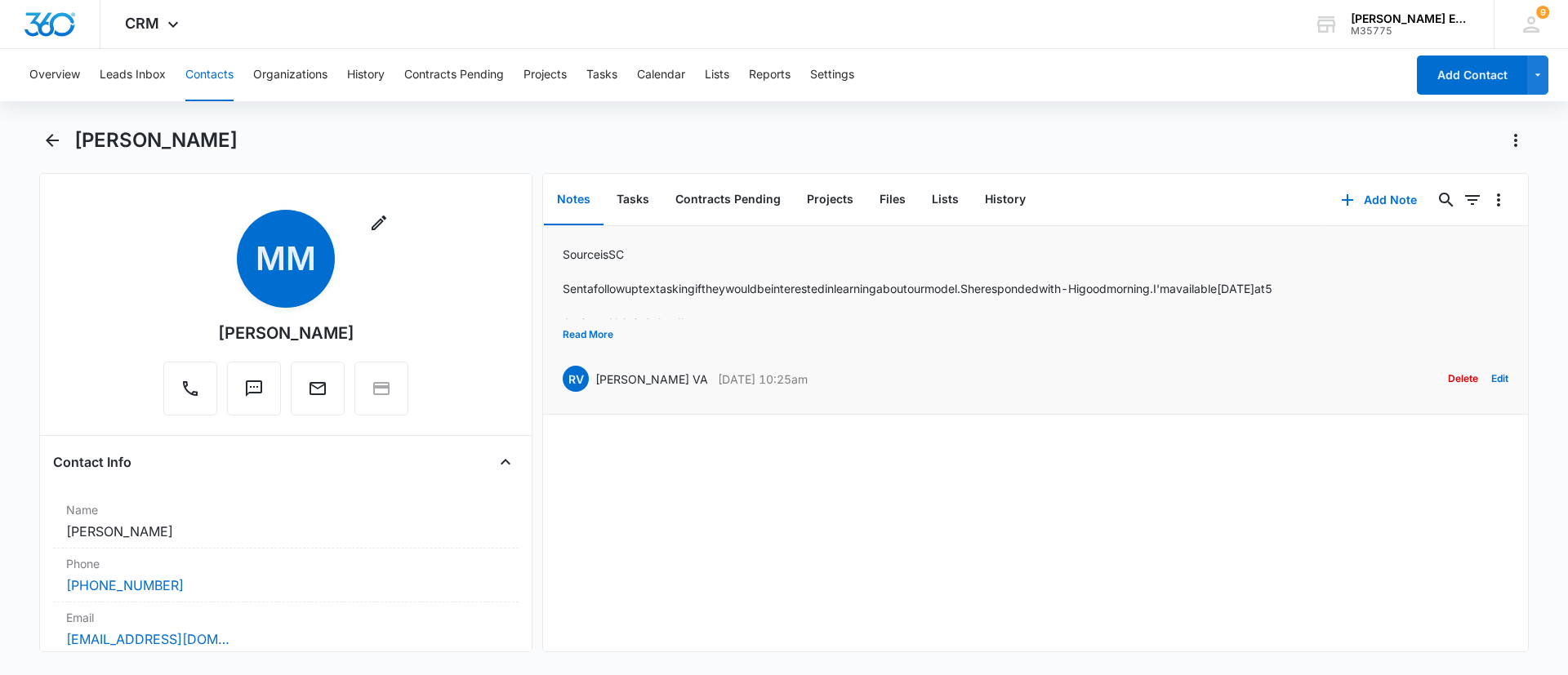
click at [863, 284] on p "Sent a follow up text asking if they would be interested in learning about our …" at bounding box center [917, 288] width 710 height 17
click at [600, 334] on button "Read More" at bounding box center [587, 334] width 50 height 31
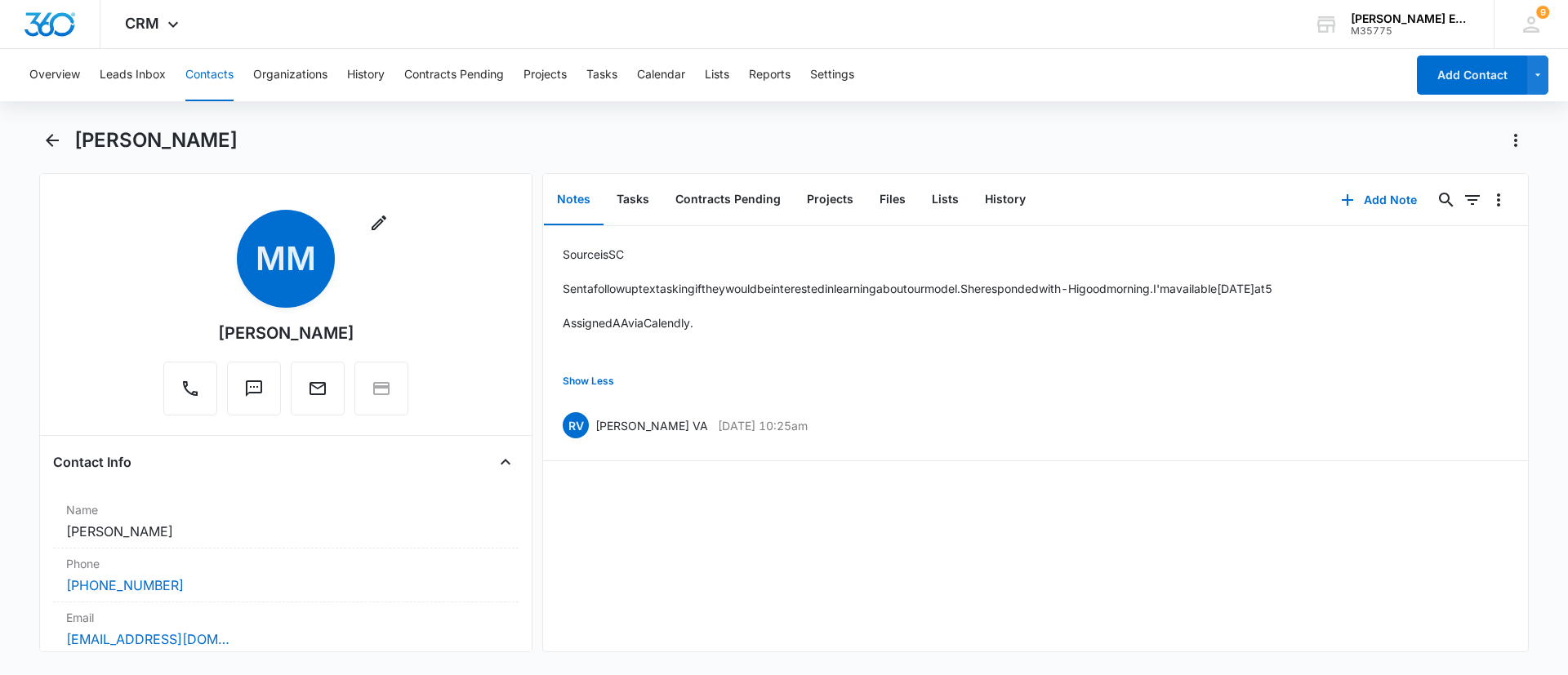
click at [201, 77] on button "Contacts" at bounding box center [209, 75] width 49 height 52
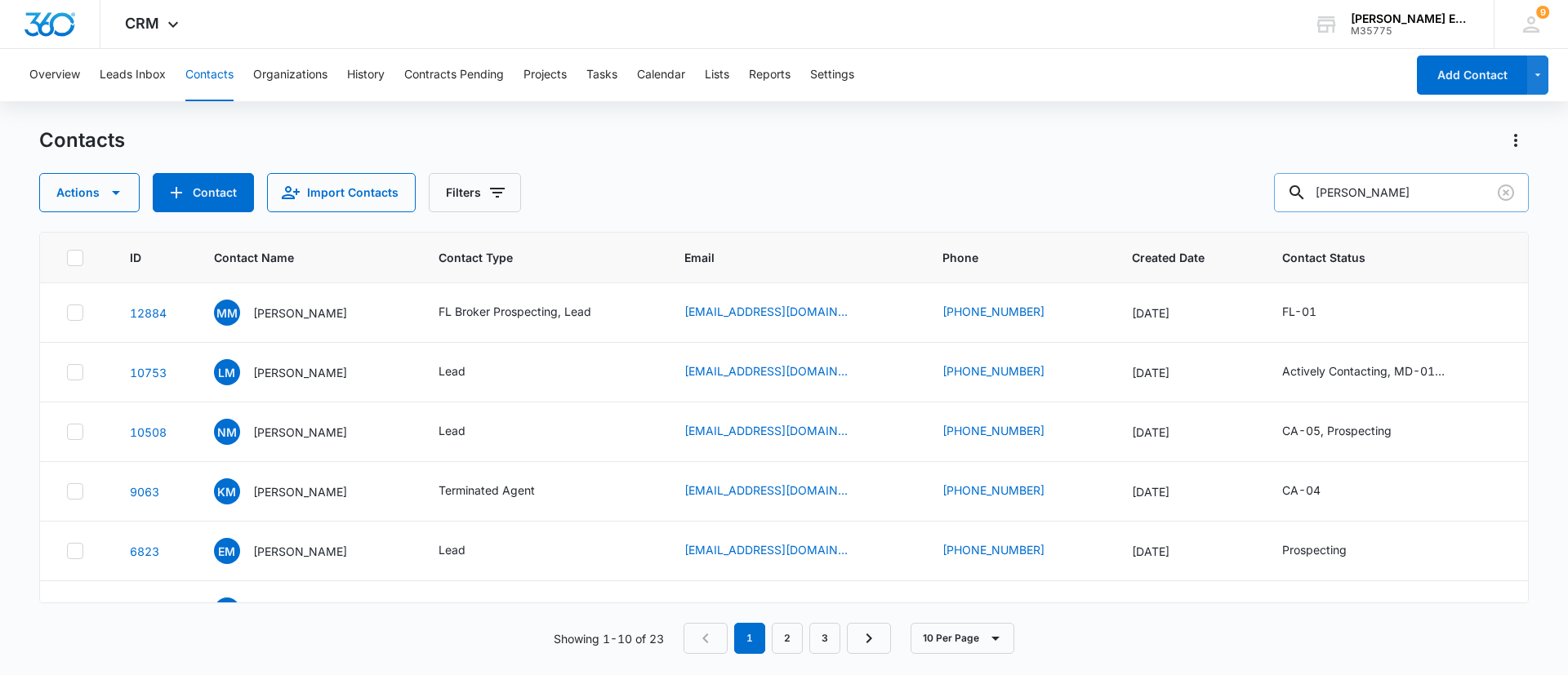
drag, startPoint x: 1381, startPoint y: 191, endPoint x: 1299, endPoint y: 198, distance: 82.3
click at [1299, 198] on div "[PERSON_NAME]" at bounding box center [1401, 192] width 255 height 39
paste input "[PERSON_NAME]"
type input "[PERSON_NAME]"
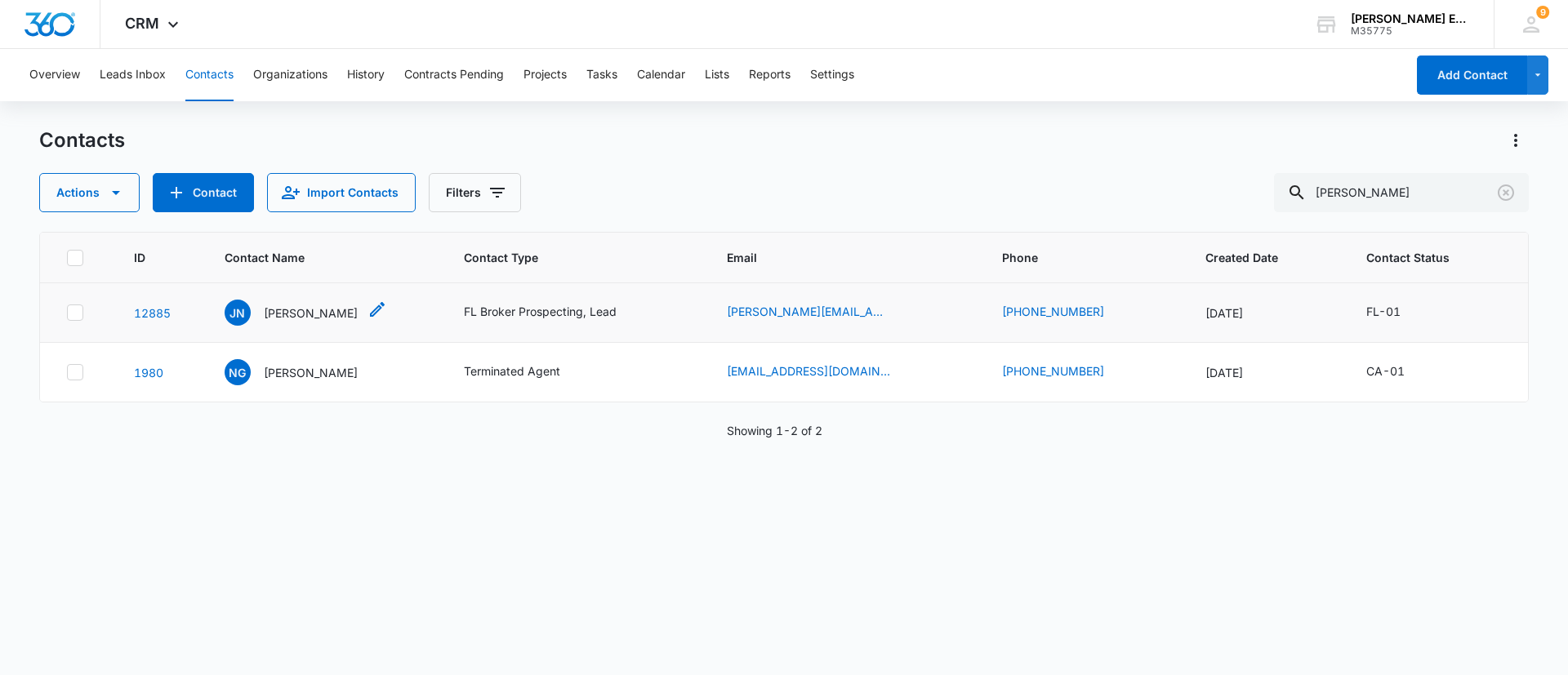
click at [280, 317] on p "[PERSON_NAME]" at bounding box center [310, 313] width 94 height 17
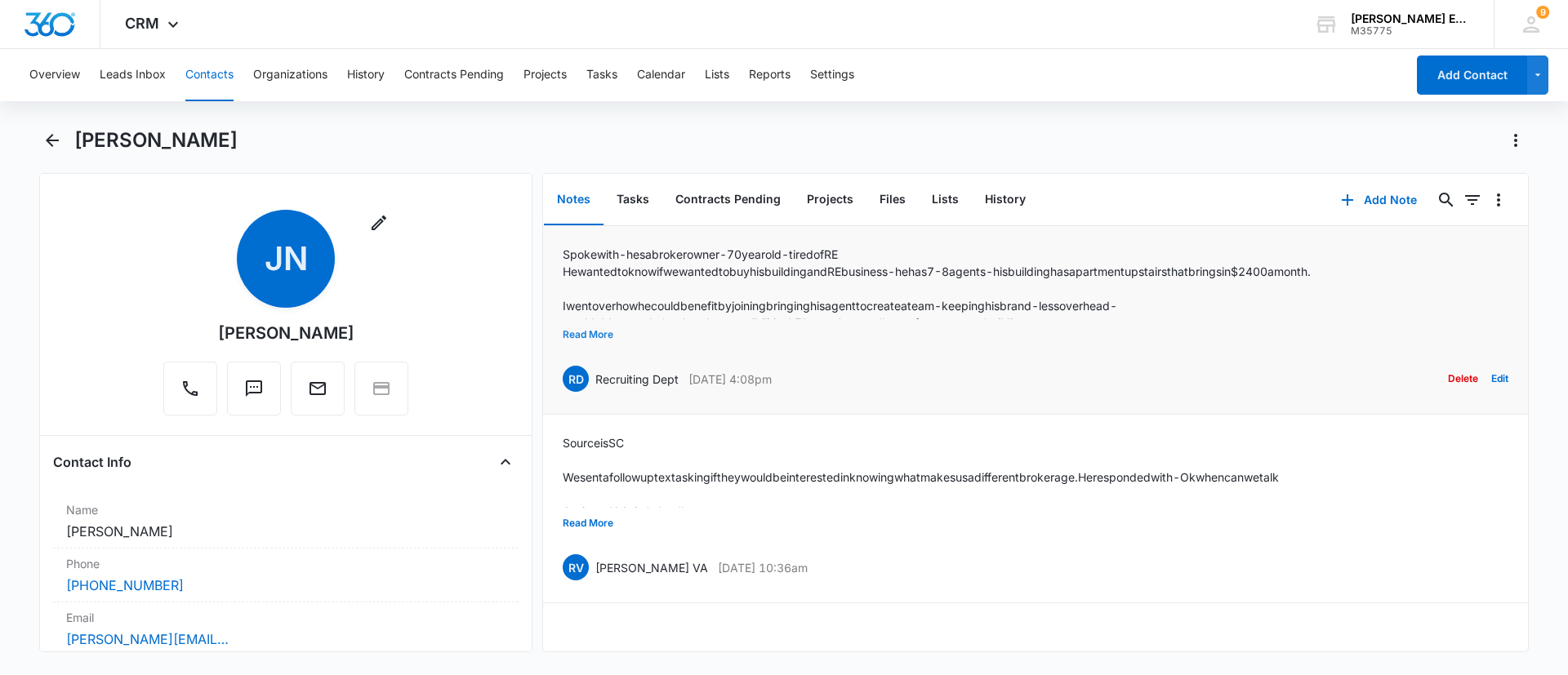
click at [605, 335] on button "Read More" at bounding box center [587, 334] width 50 height 31
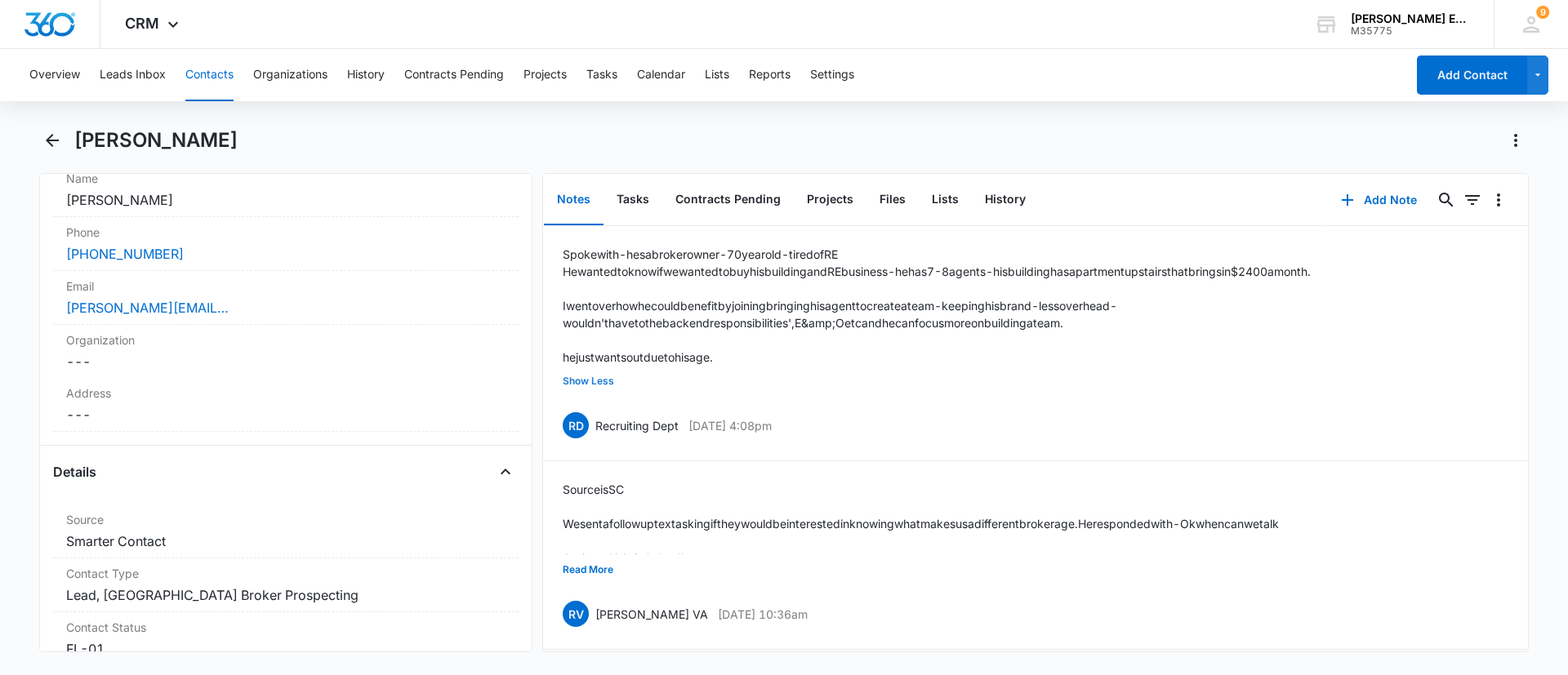
scroll to position [490, 0]
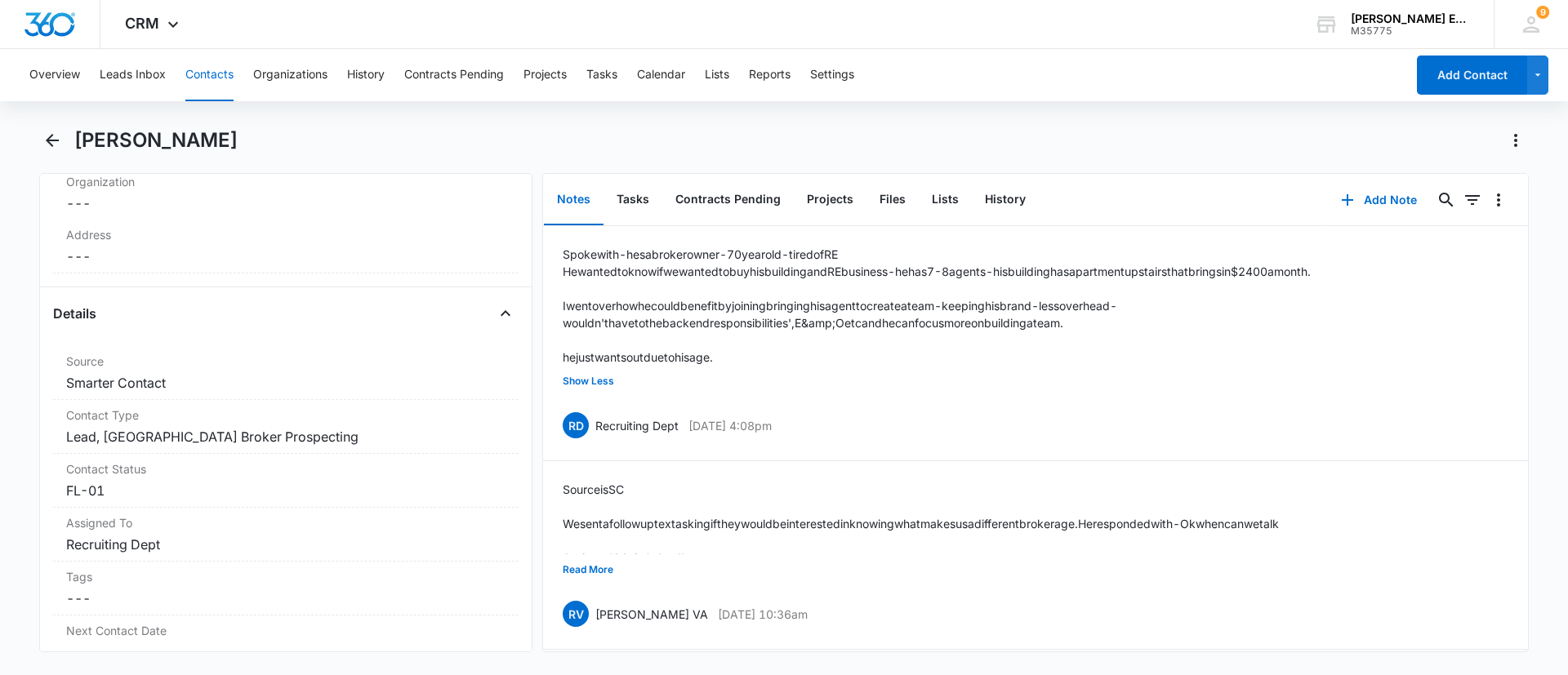
click at [224, 79] on button "Contacts" at bounding box center [209, 75] width 49 height 52
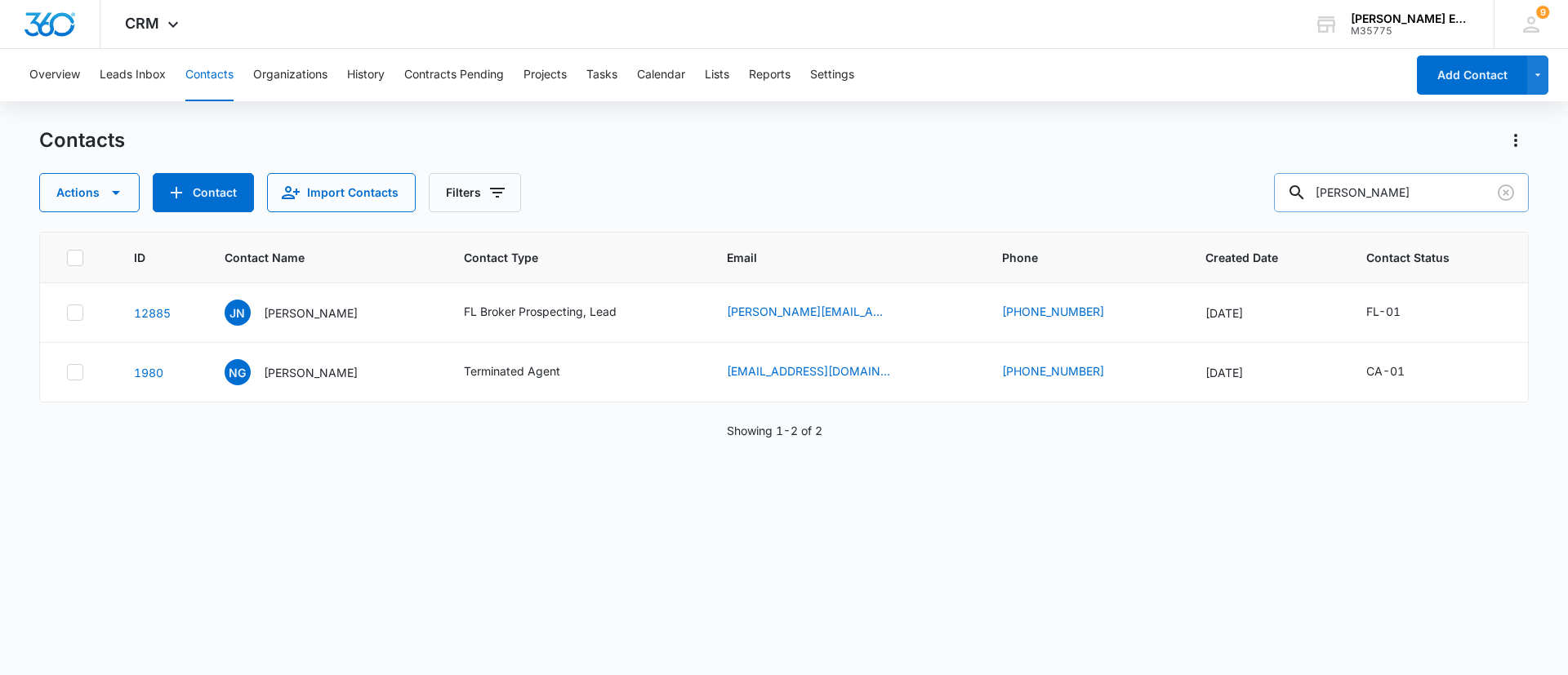
drag, startPoint x: 1368, startPoint y: 193, endPoint x: 1303, endPoint y: 198, distance: 65.2
click at [1303, 198] on div "[PERSON_NAME]" at bounding box center [1401, 192] width 255 height 39
paste input "Roschuni"
type input "Roschuni"
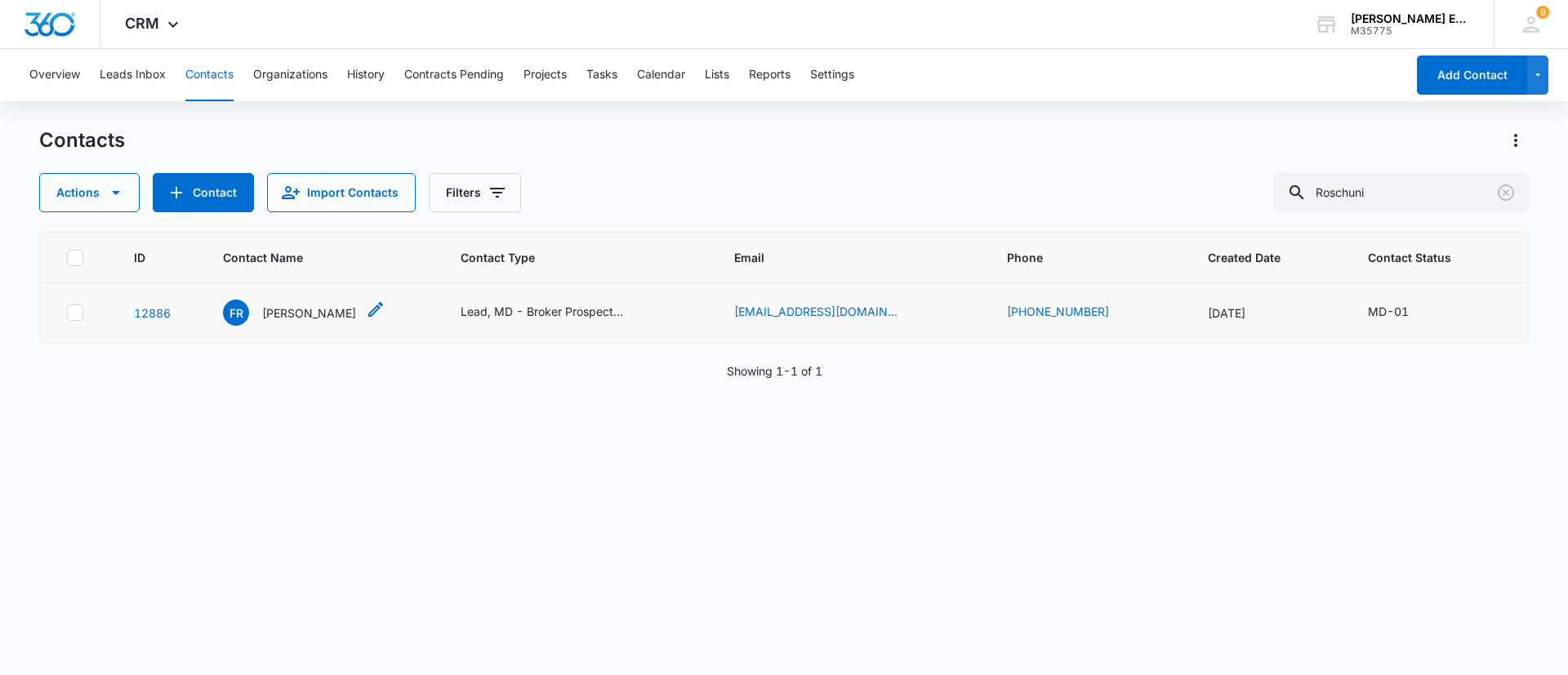
click at [324, 314] on p "[PERSON_NAME]" at bounding box center [309, 313] width 94 height 17
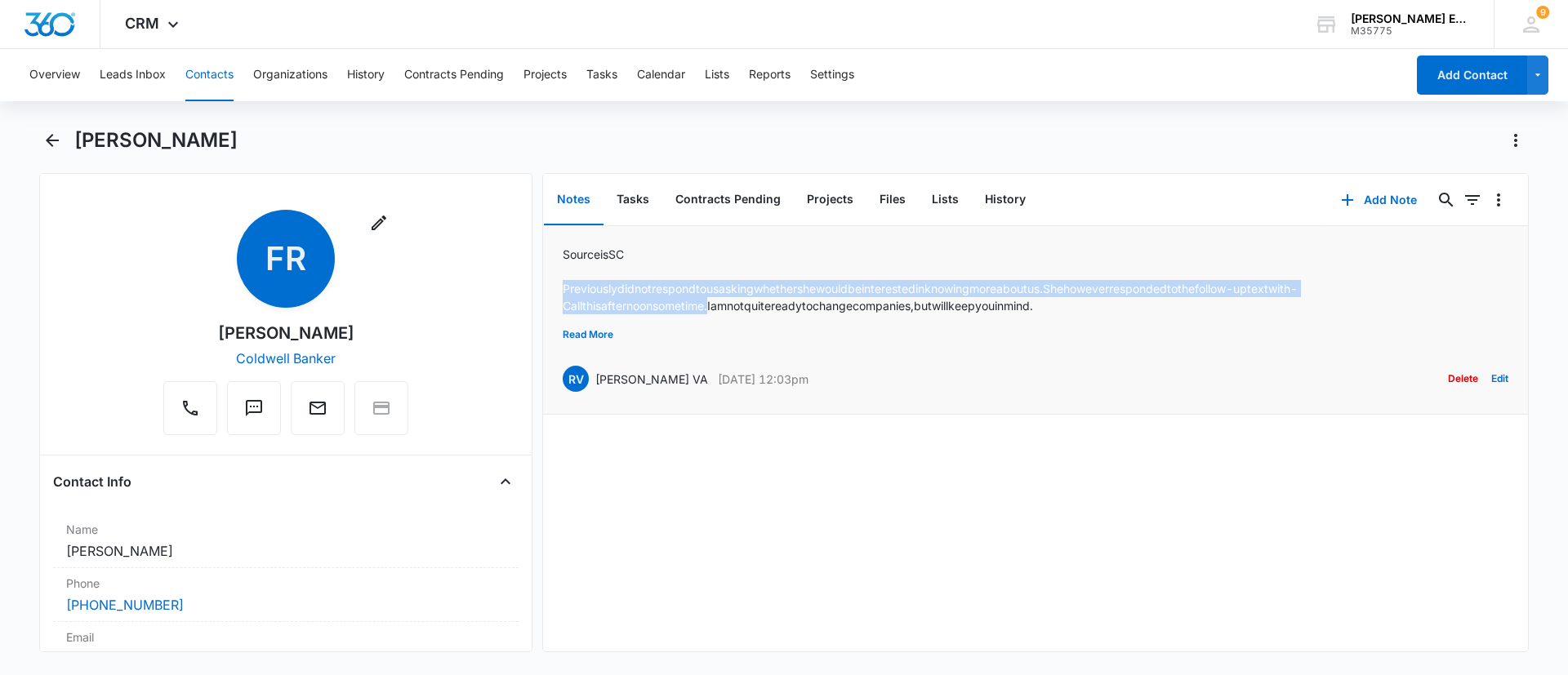
drag, startPoint x: 621, startPoint y: 305, endPoint x: 993, endPoint y: 316, distance: 372.2
click at [993, 316] on div "Source is SC Previously did not respond to us asking whether she would be inter…" at bounding box center [1035, 297] width 946 height 103
copy p "Previously did not respond to us asking whether she would be interested in know…"
drag, startPoint x: 360, startPoint y: 333, endPoint x: 205, endPoint y: 334, distance: 155.0
click at [205, 334] on div "Remove FR [PERSON_NAME] Coldwell Banker" at bounding box center [286, 322] width 245 height 225
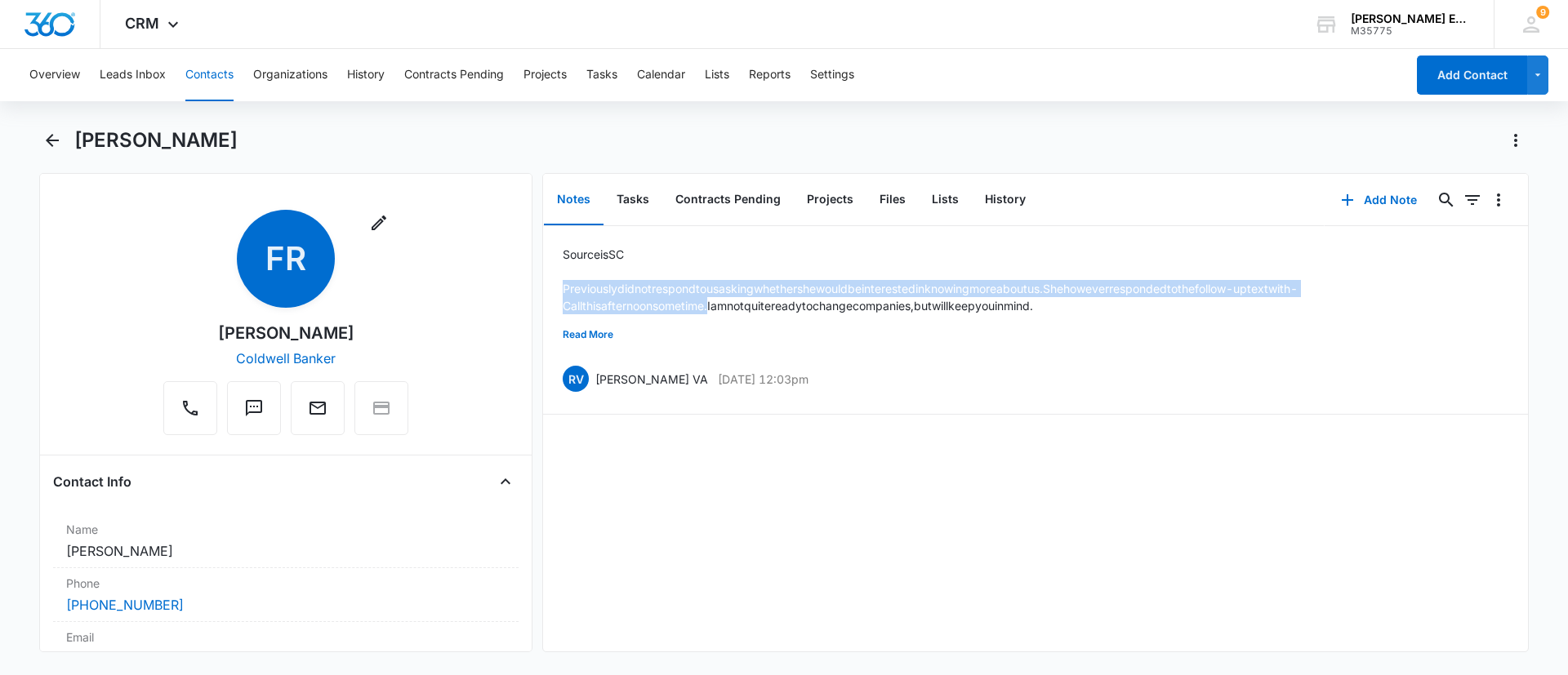
copy div "[PERSON_NAME]"
click at [199, 80] on button "Contacts" at bounding box center [209, 75] width 49 height 52
